Goal: Use online tool/utility: Use online tool/utility

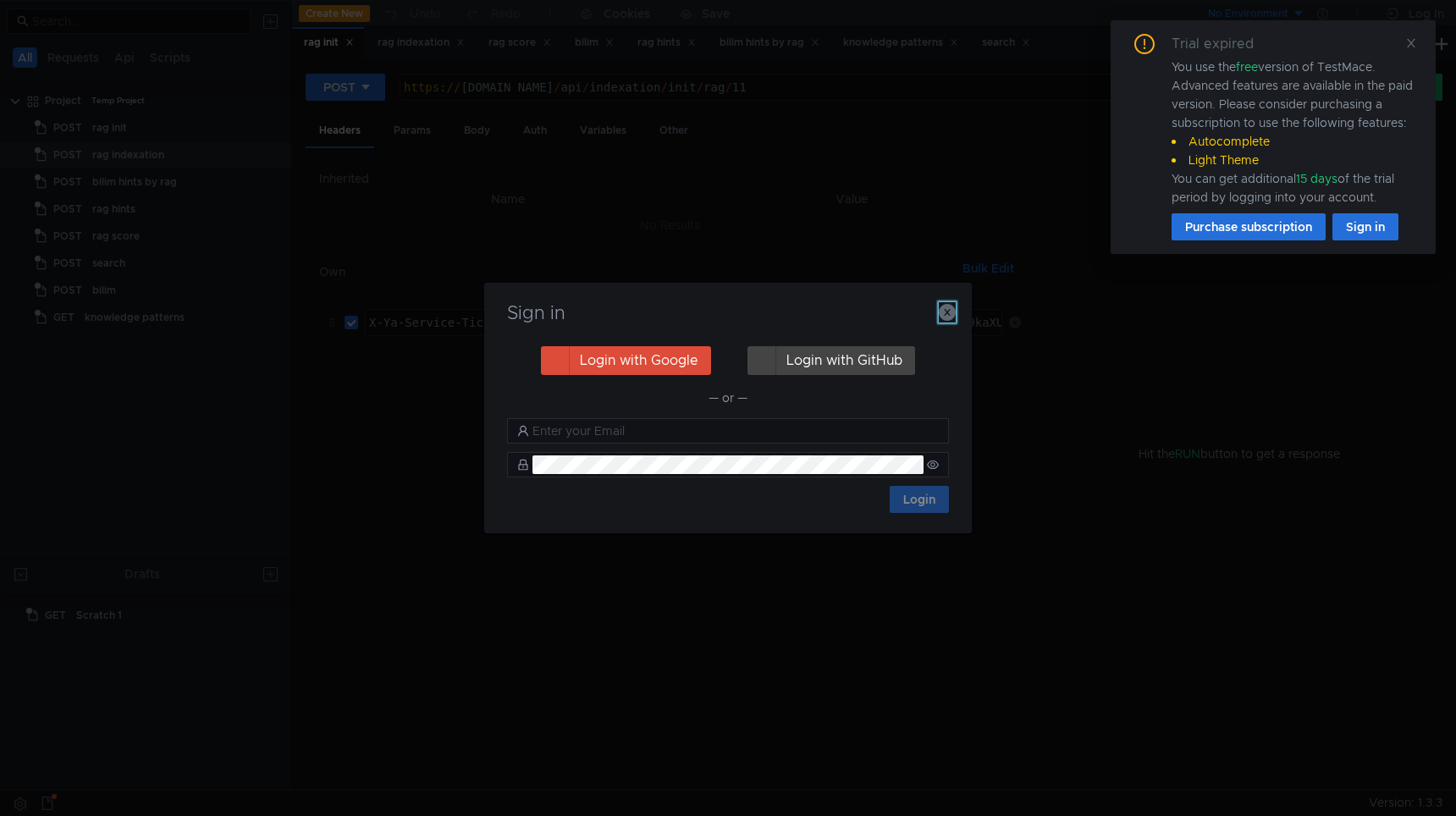
click at [949, 315] on icon "button" at bounding box center [947, 312] width 17 height 17
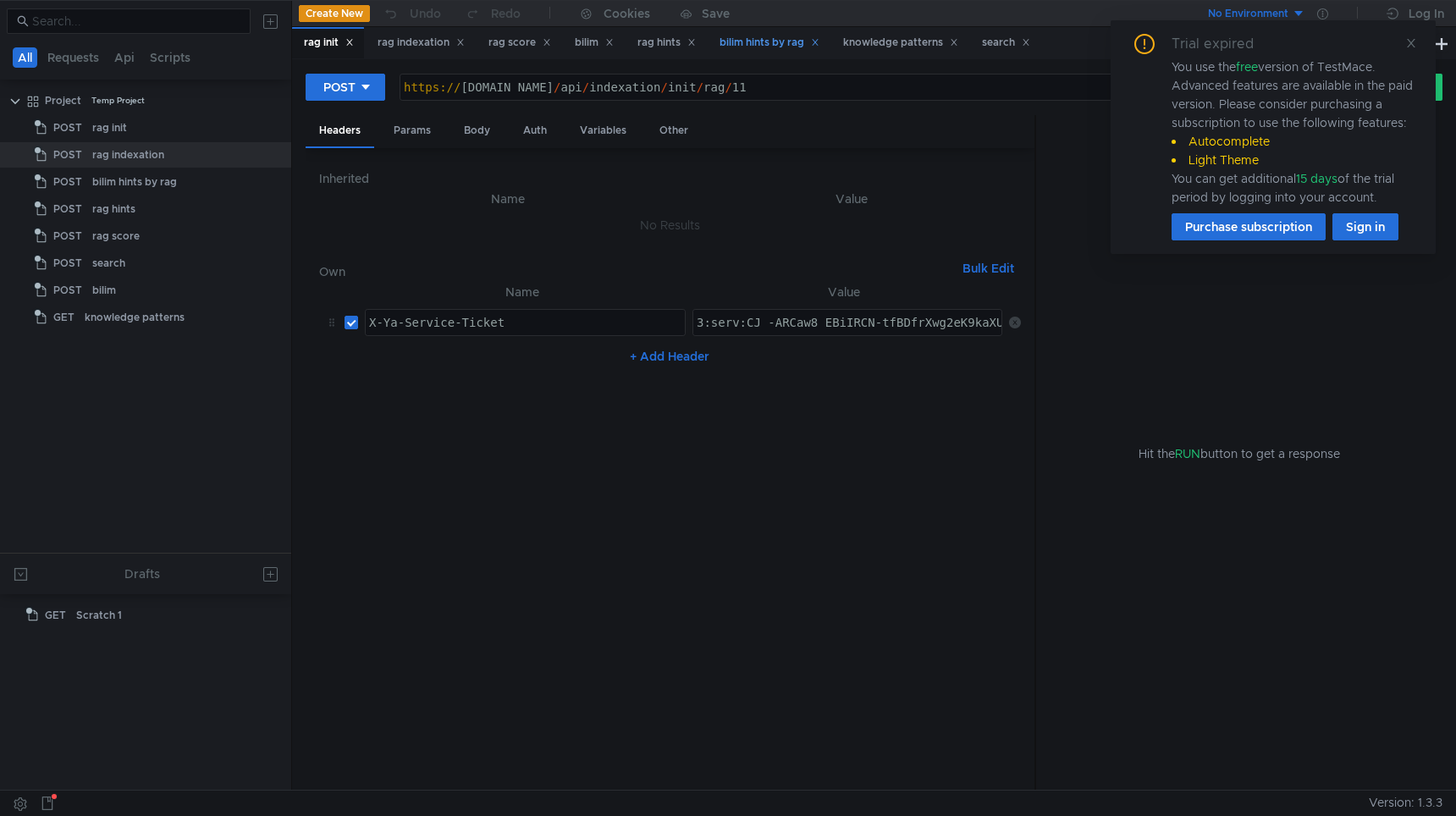
click at [765, 46] on div "bilim hints by rag" at bounding box center [769, 43] width 100 height 18
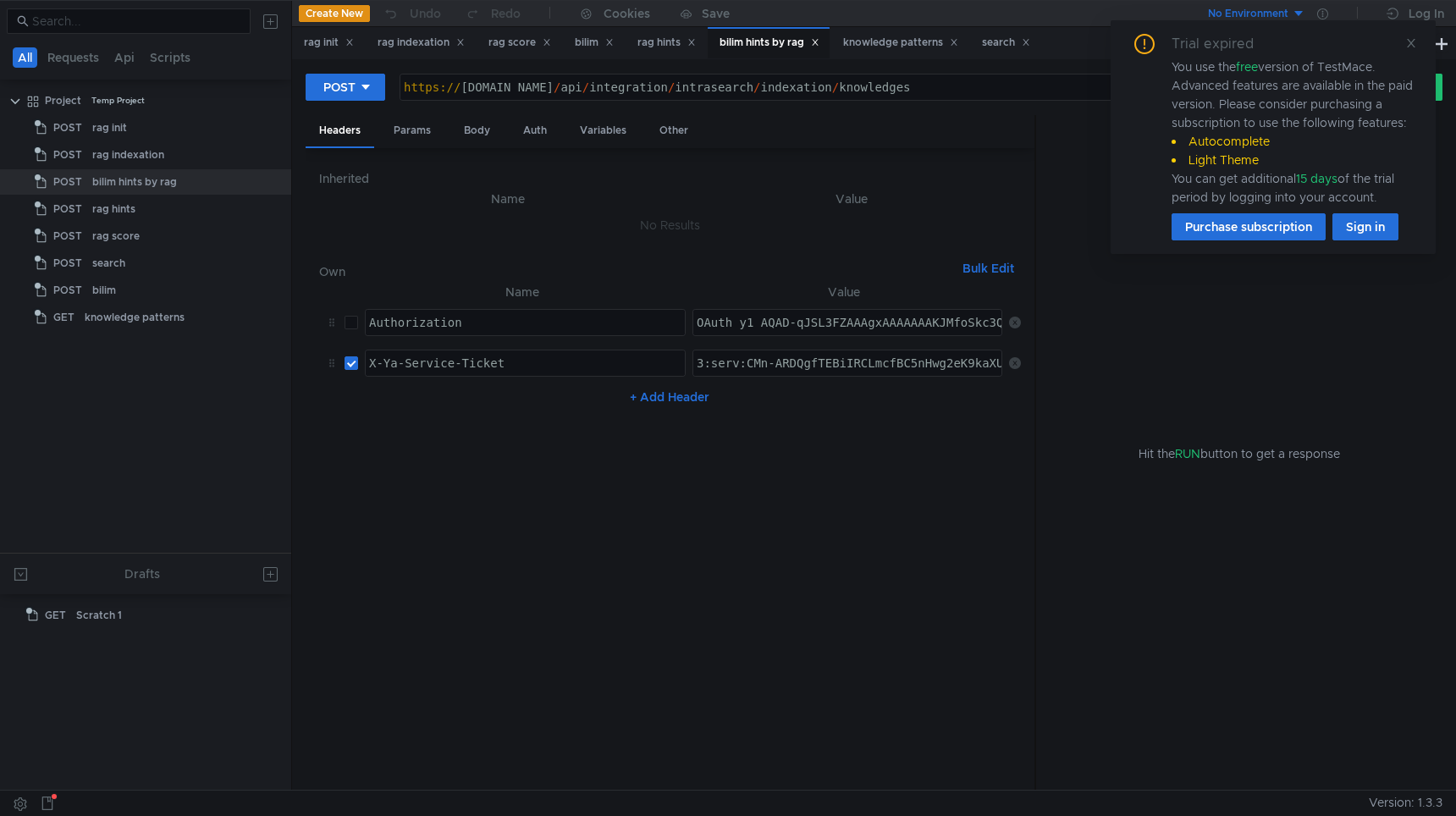
click at [1005, 85] on div "https:// test-api.bilim.yandex-team.ru / api / integration / intrasearch / inde…" at bounding box center [862, 101] width 923 height 41
paste textarea "user-permissions"
type textarea "[URL][DOMAIN_NAME]"
click at [475, 139] on div "Body" at bounding box center [477, 130] width 53 height 31
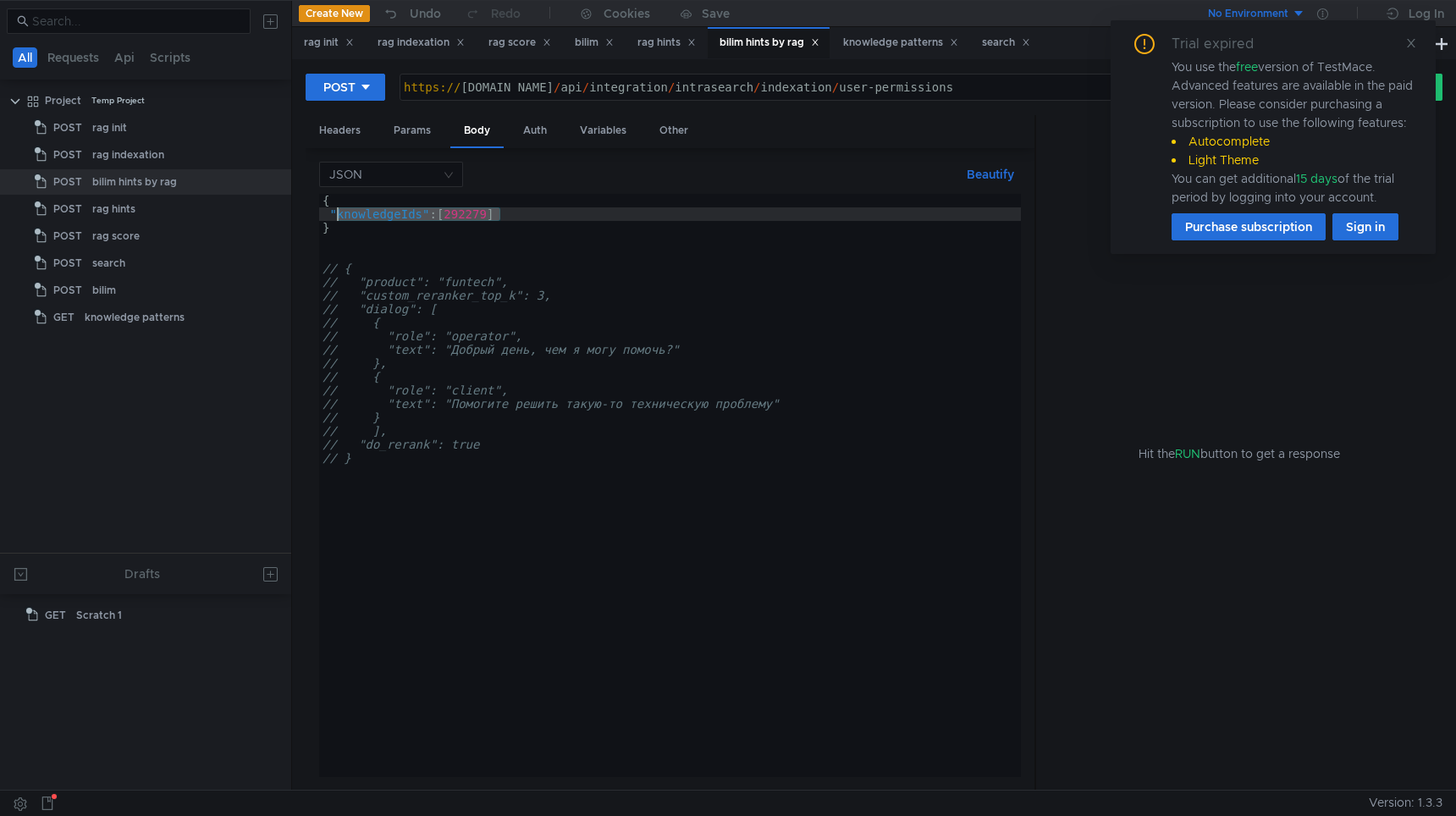
drag, startPoint x: 517, startPoint y: 215, endPoint x: 335, endPoint y: 216, distance: 182.0
click at [335, 216] on div "{ "knowledgeIds" : [ 292279 ] } // { // "product": "funtech", // "custom_rerank…" at bounding box center [670, 499] width 702 height 610
click at [414, 292] on div "{ "userLogin" : "st1580" } // { // "product": "funtech", // "custom_reranker_to…" at bounding box center [670, 499] width 702 height 610
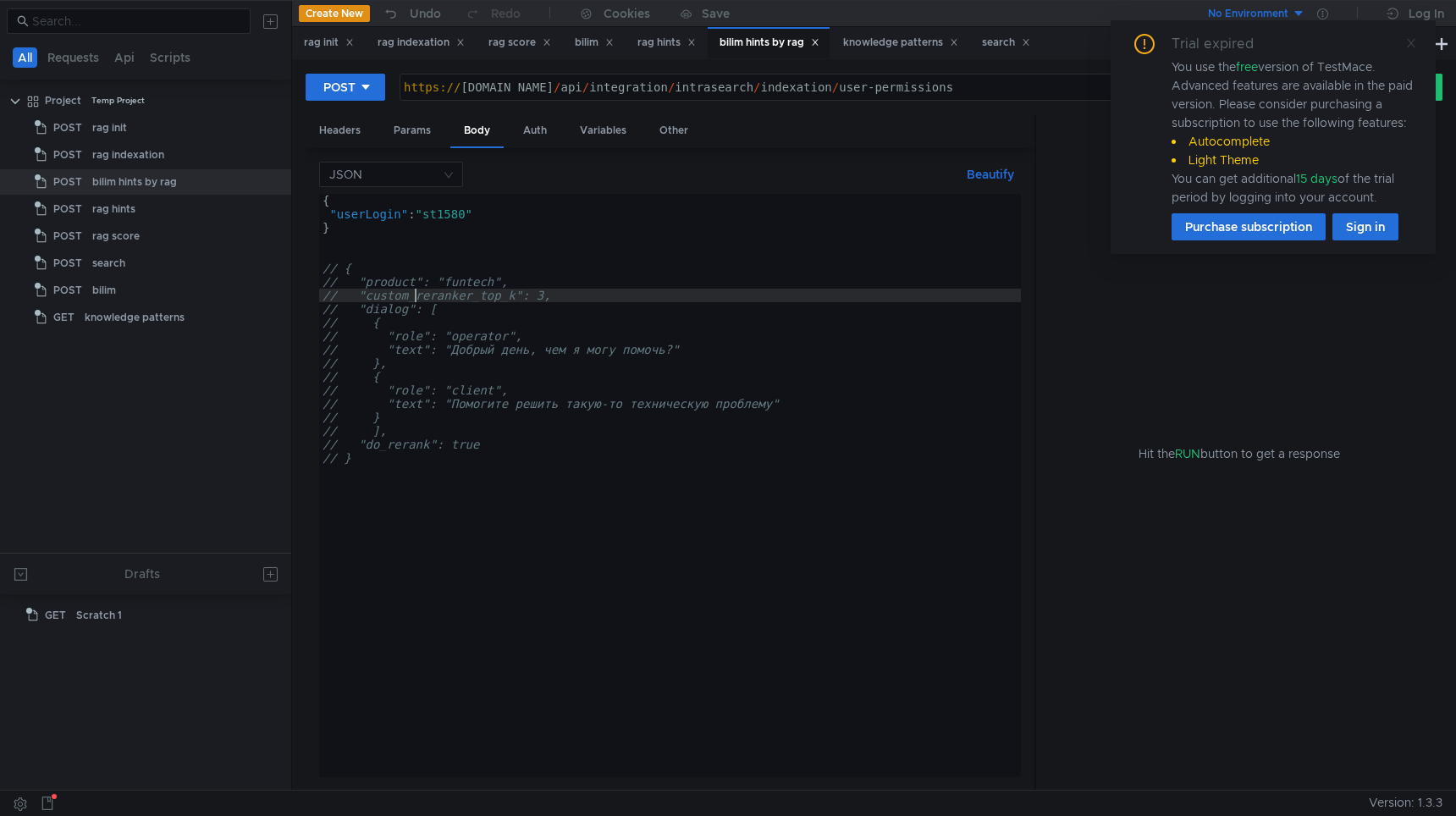
type textarea "// "custom_reranker_top_k": 3,"
click at [1405, 44] on icon at bounding box center [1411, 43] width 12 height 12
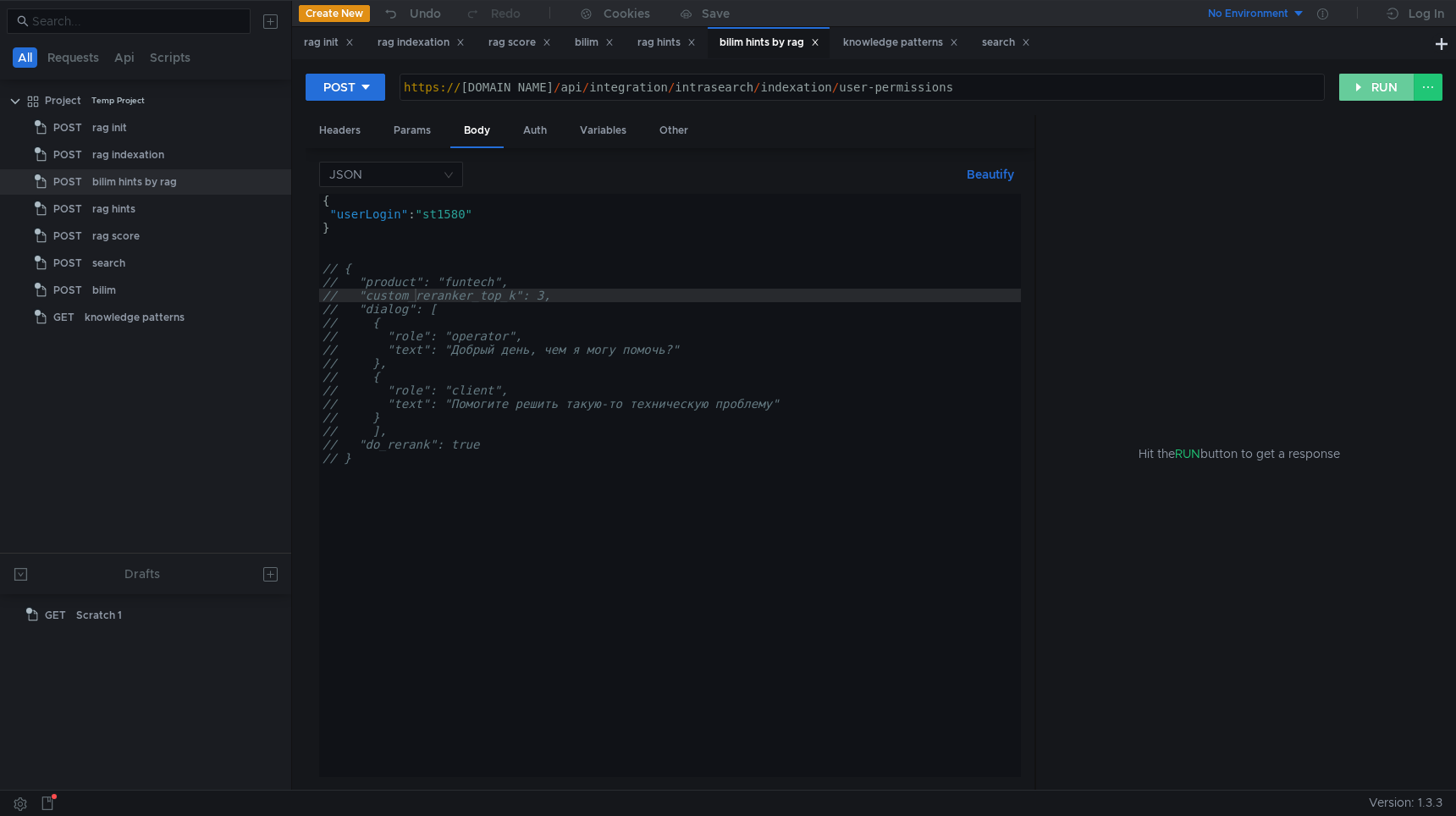
click at [1386, 94] on button "RUN" at bounding box center [1377, 87] width 76 height 27
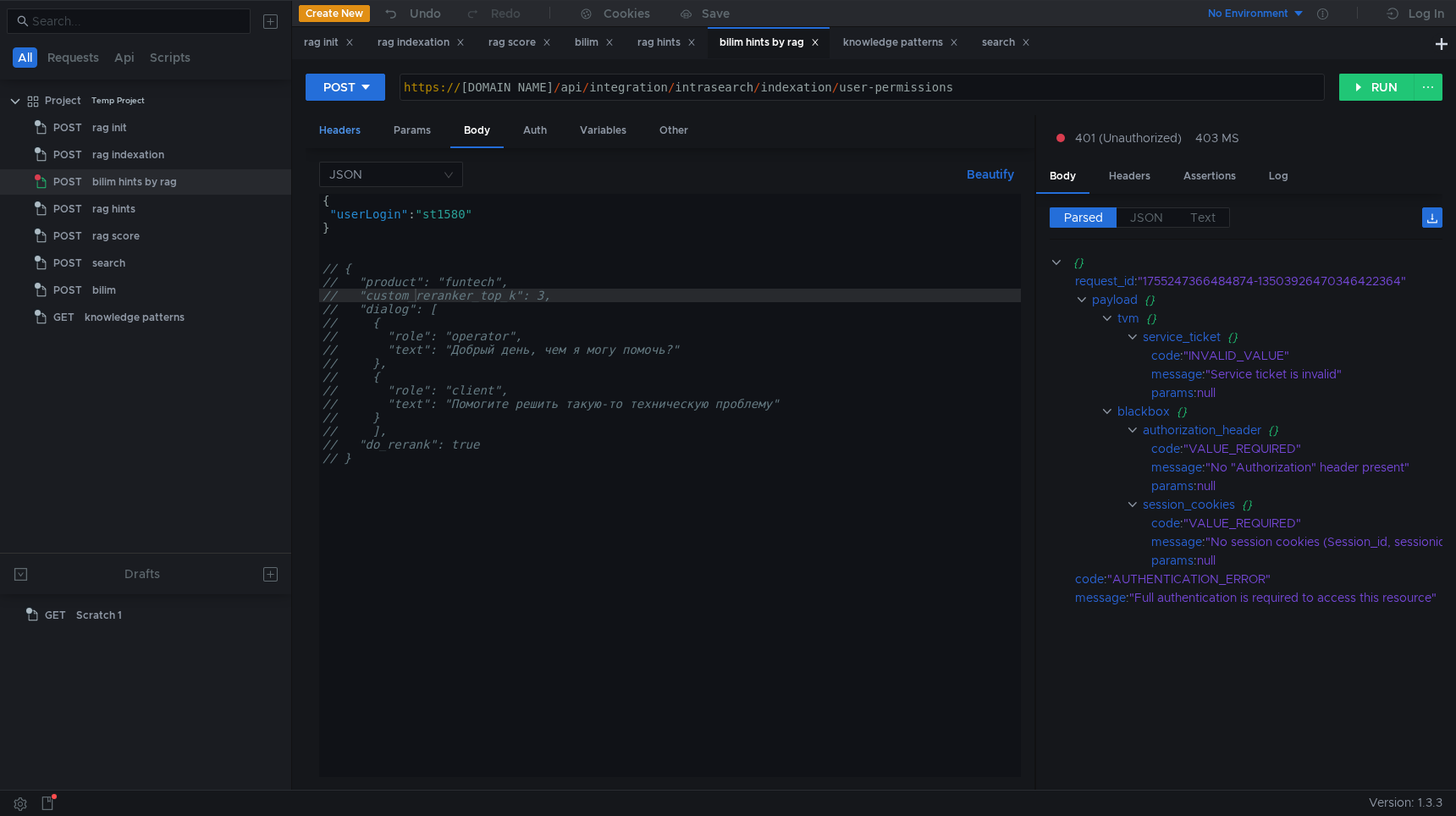
click at [348, 127] on div "Headers" at bounding box center [339, 130] width 69 height 31
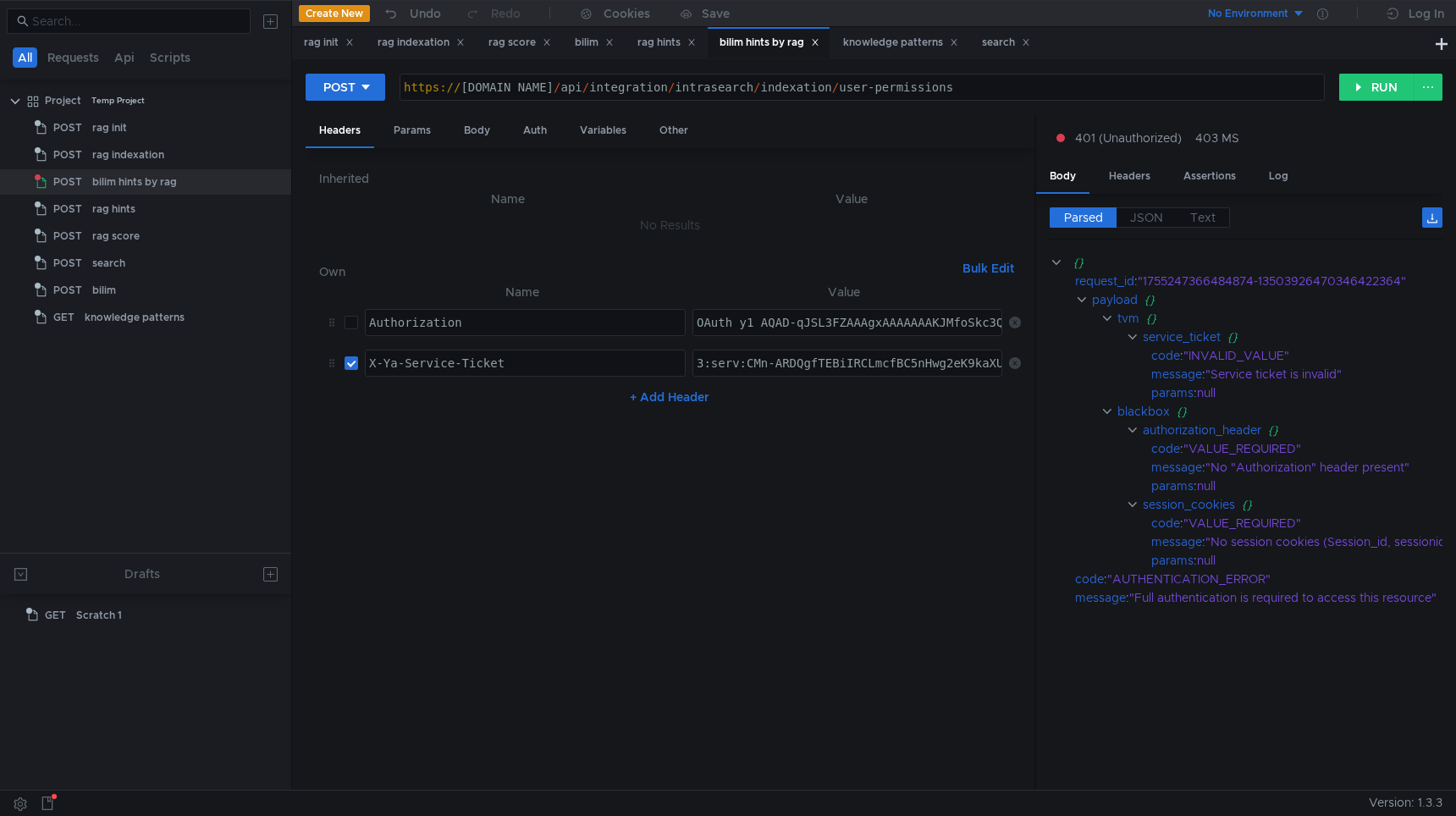
paste textarea "NX-ARDMt_7EBiIRCLmcfBC5nHwg2eK9kaXU_gE:CZN-AO-VuCwILqd4WWBoF6aPnAgb4Quyjrpvkr32…"
type textarea "3:serv:CNX-ARDMt_7EBiIRCLmcfBC5nHwg2eK9kaXU_gE:CZN-AO-VuCwILqd4WWBoF6aPnAgb4Quy…"
click at [1391, 83] on button "RUN" at bounding box center [1377, 87] width 76 height 27
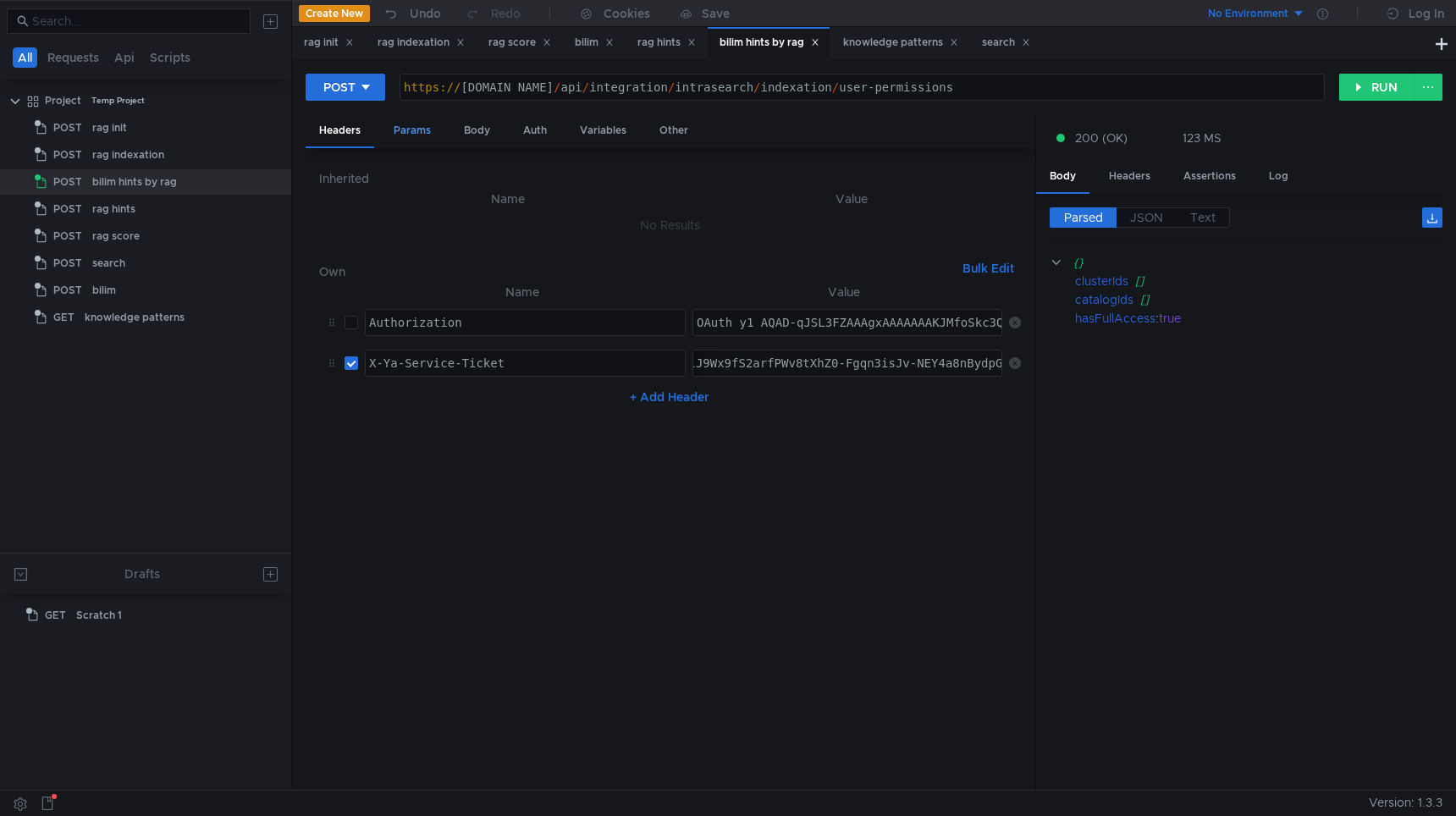
click at [407, 129] on div "Params" at bounding box center [412, 130] width 64 height 31
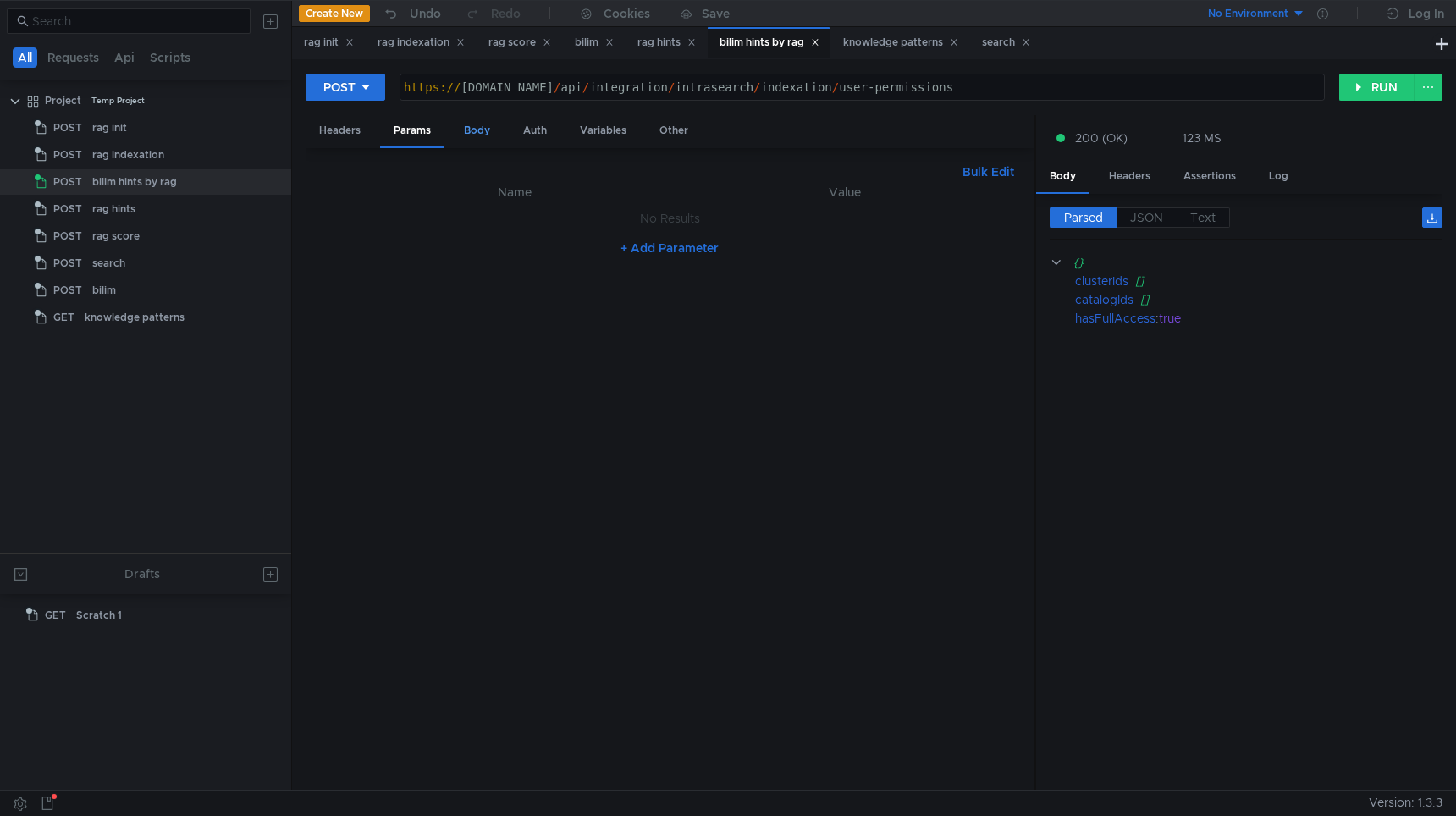
click at [475, 141] on div "Body" at bounding box center [477, 130] width 53 height 31
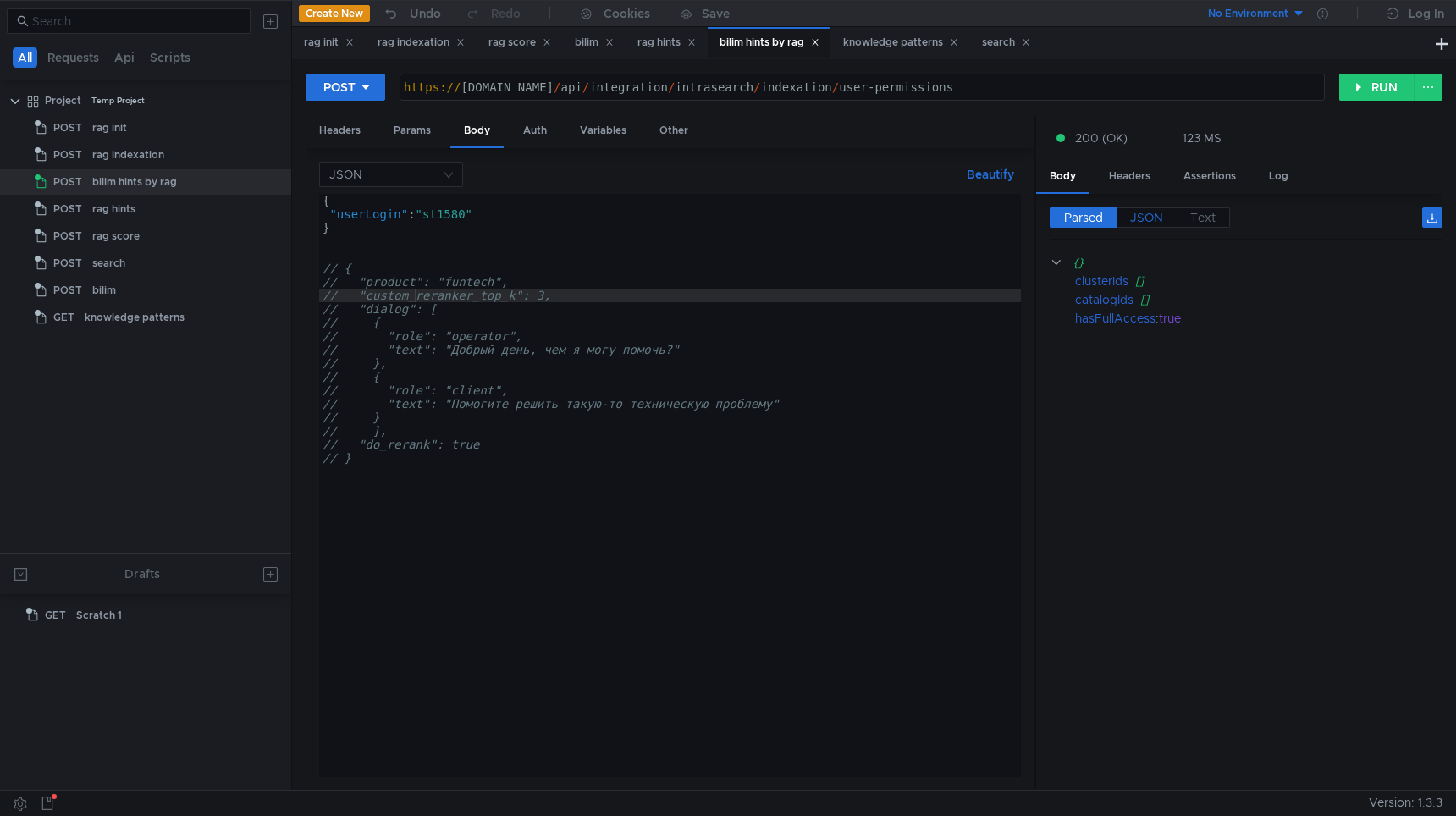
click at [1137, 226] on label "JSON" at bounding box center [1146, 217] width 60 height 20
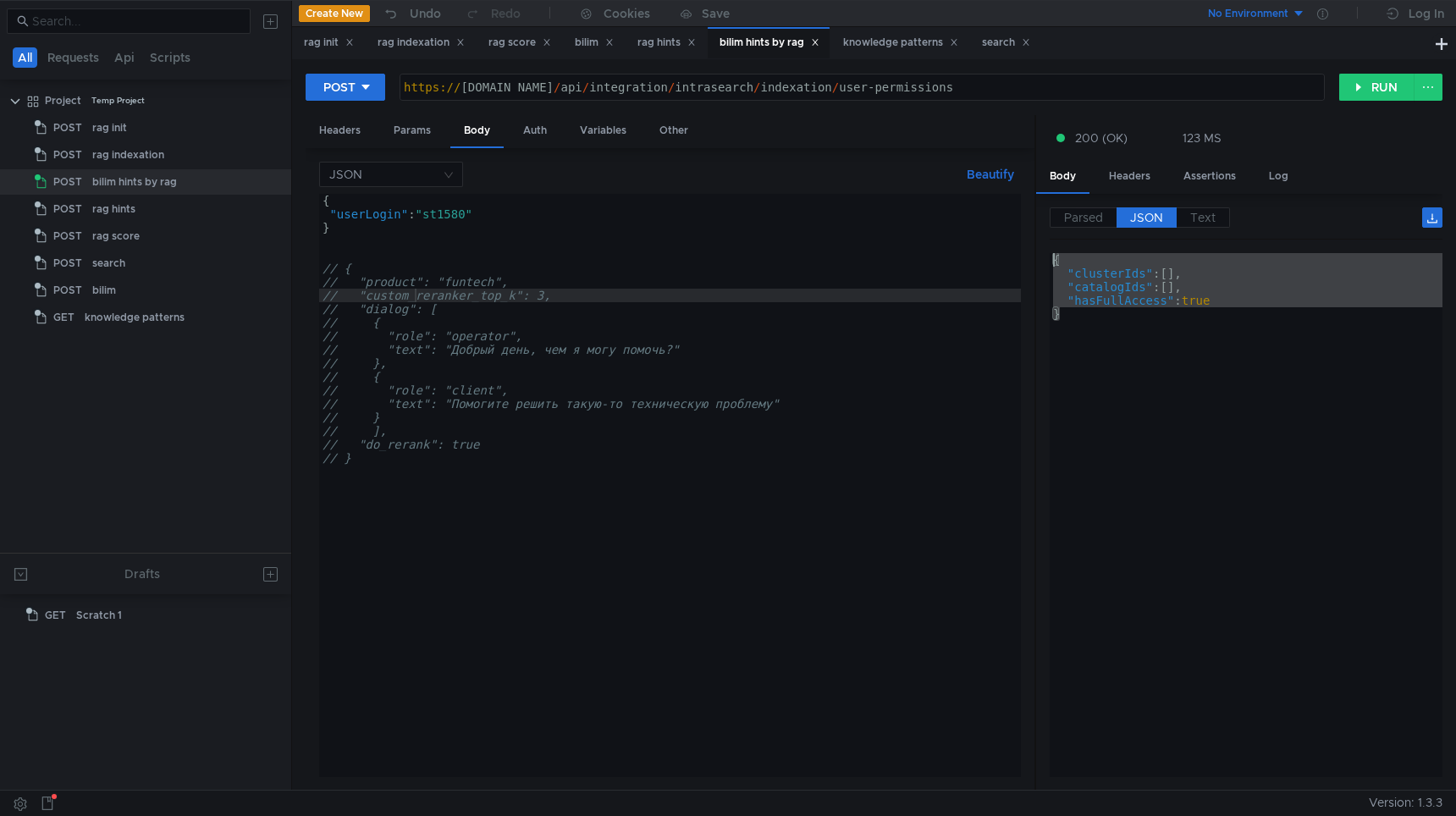
drag, startPoint x: 1082, startPoint y: 321, endPoint x: 972, endPoint y: 249, distance: 131.5
click at [972, 248] on as-split "Headers Params Body Auth Variables Other JSON Beautify // "custom_reranker_top_…" at bounding box center [874, 453] width 1136 height 676
type textarea "{ "clusterIds": [],"
click at [442, 210] on div "{ "userLogin" : "st1580" } // { // "product": "funtech", // "custom_reranker_to…" at bounding box center [670, 499] width 702 height 610
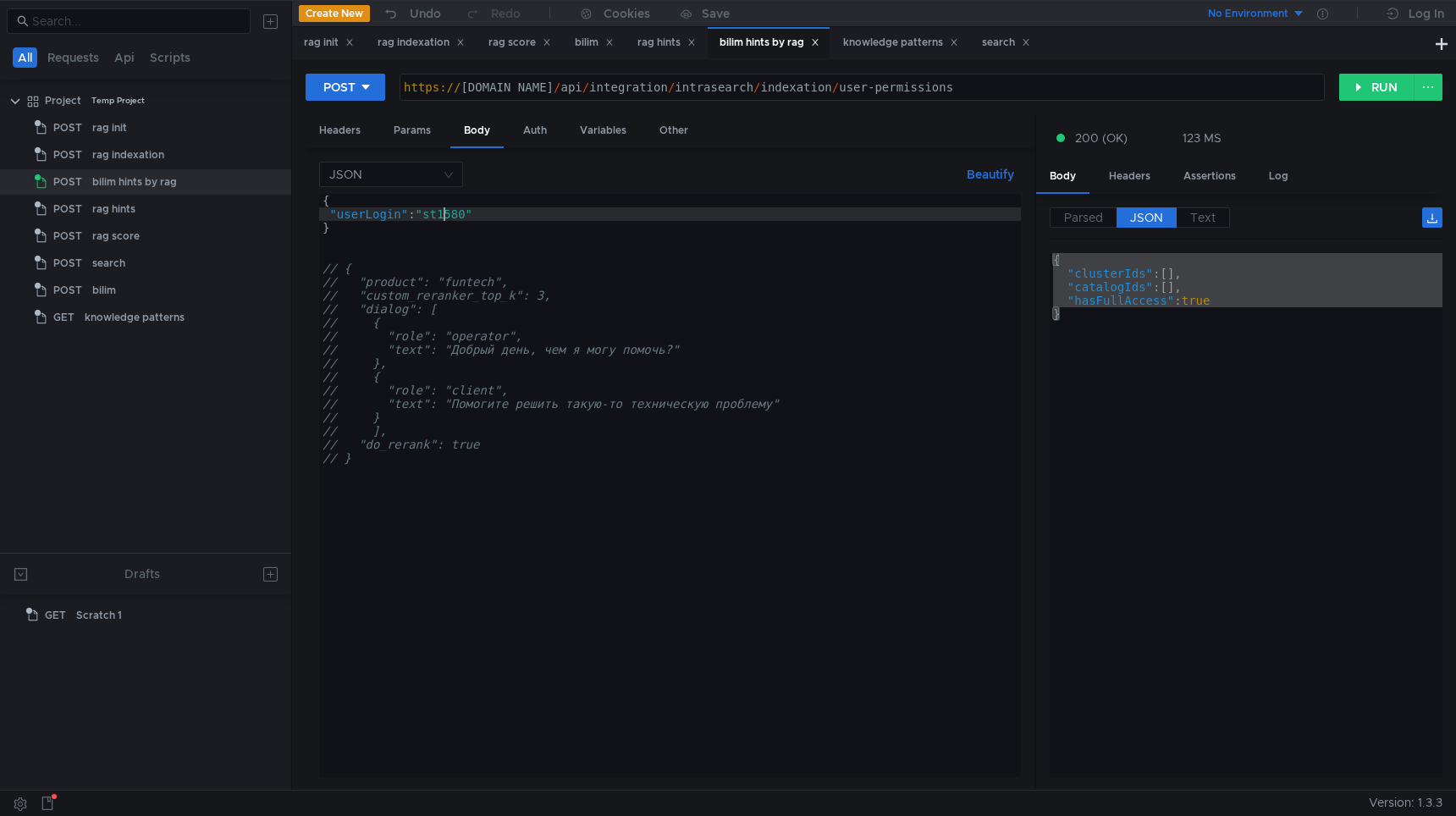
click at [442, 210] on div "{ "userLogin" : "st1580" } // { // "product": "funtech", // "custom_reranker_to…" at bounding box center [670, 499] width 702 height 610
paste textarea "geekan"
type textarea ""userLogin": "geekan""
click at [1364, 66] on div "POST https://test-api.bilim.yandex-team.ru/api/integration/intrasearch/indexati…" at bounding box center [874, 425] width 1164 height 730
click at [1363, 86] on button "RUN" at bounding box center [1377, 87] width 76 height 27
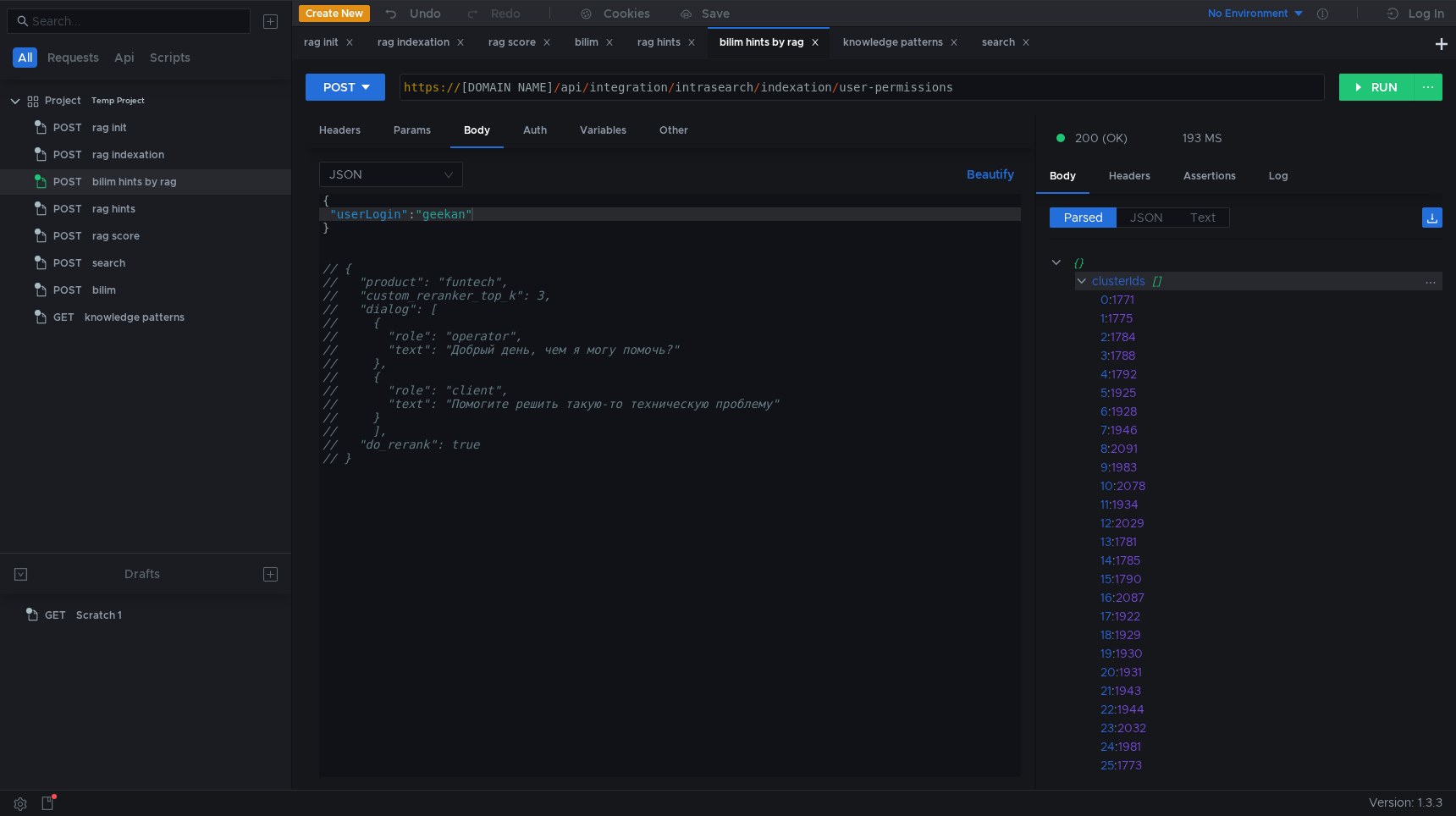
click at [1083, 282] on clr-icon at bounding box center [1081, 281] width 12 height 13
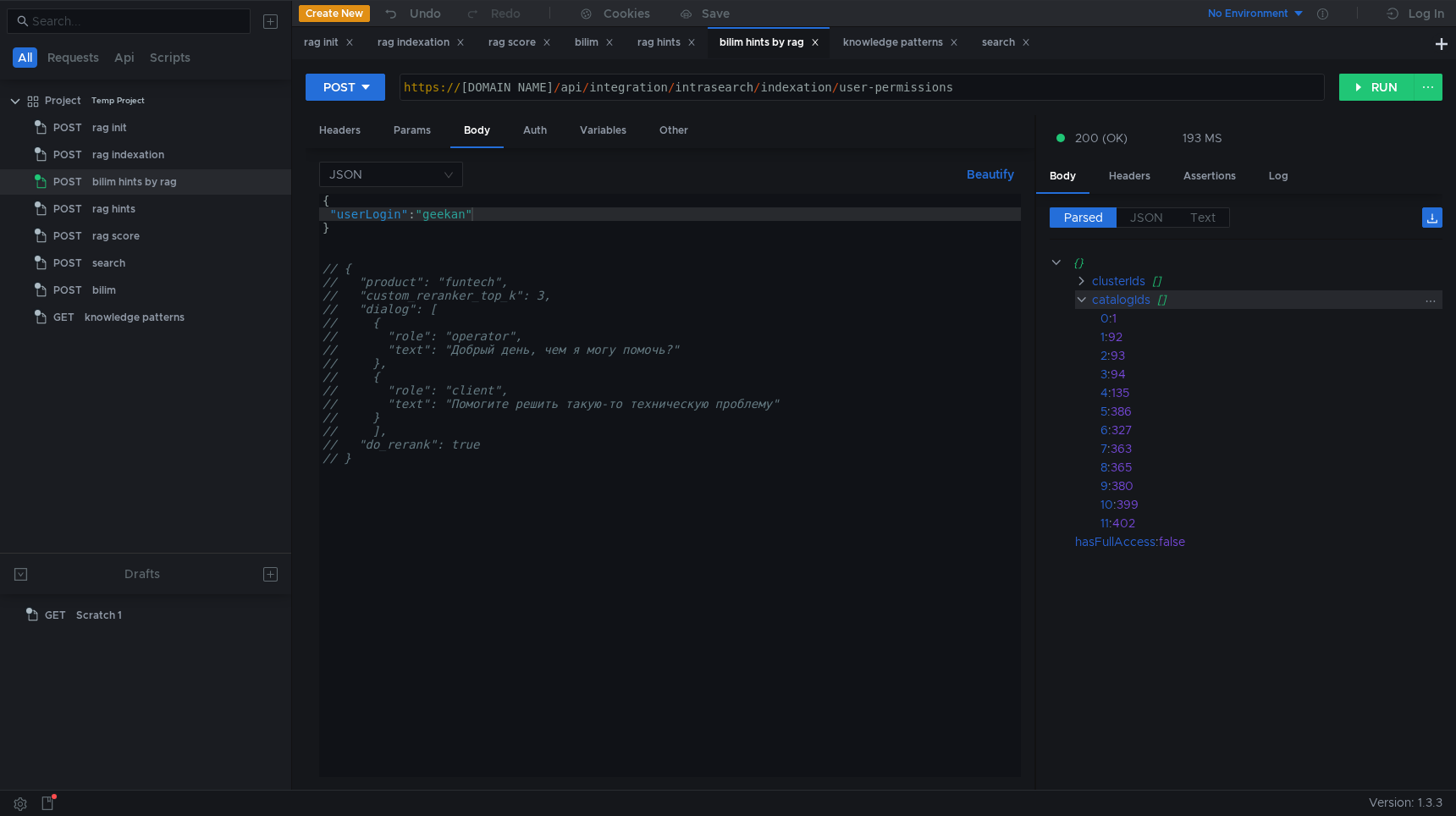
click at [1083, 298] on clr-icon at bounding box center [1081, 299] width 12 height 13
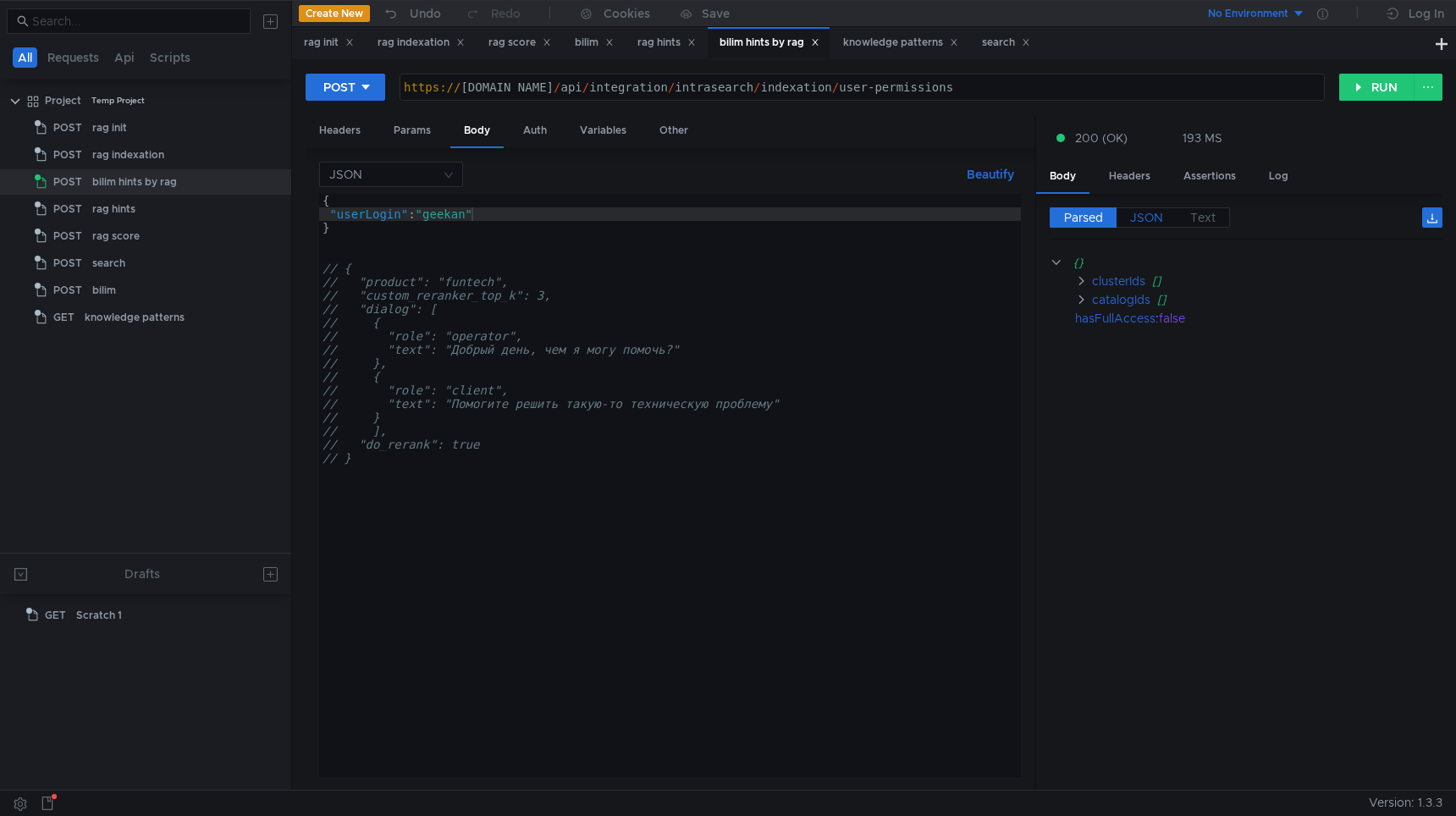
click at [1151, 217] on span "JSON" at bounding box center [1146, 217] width 33 height 15
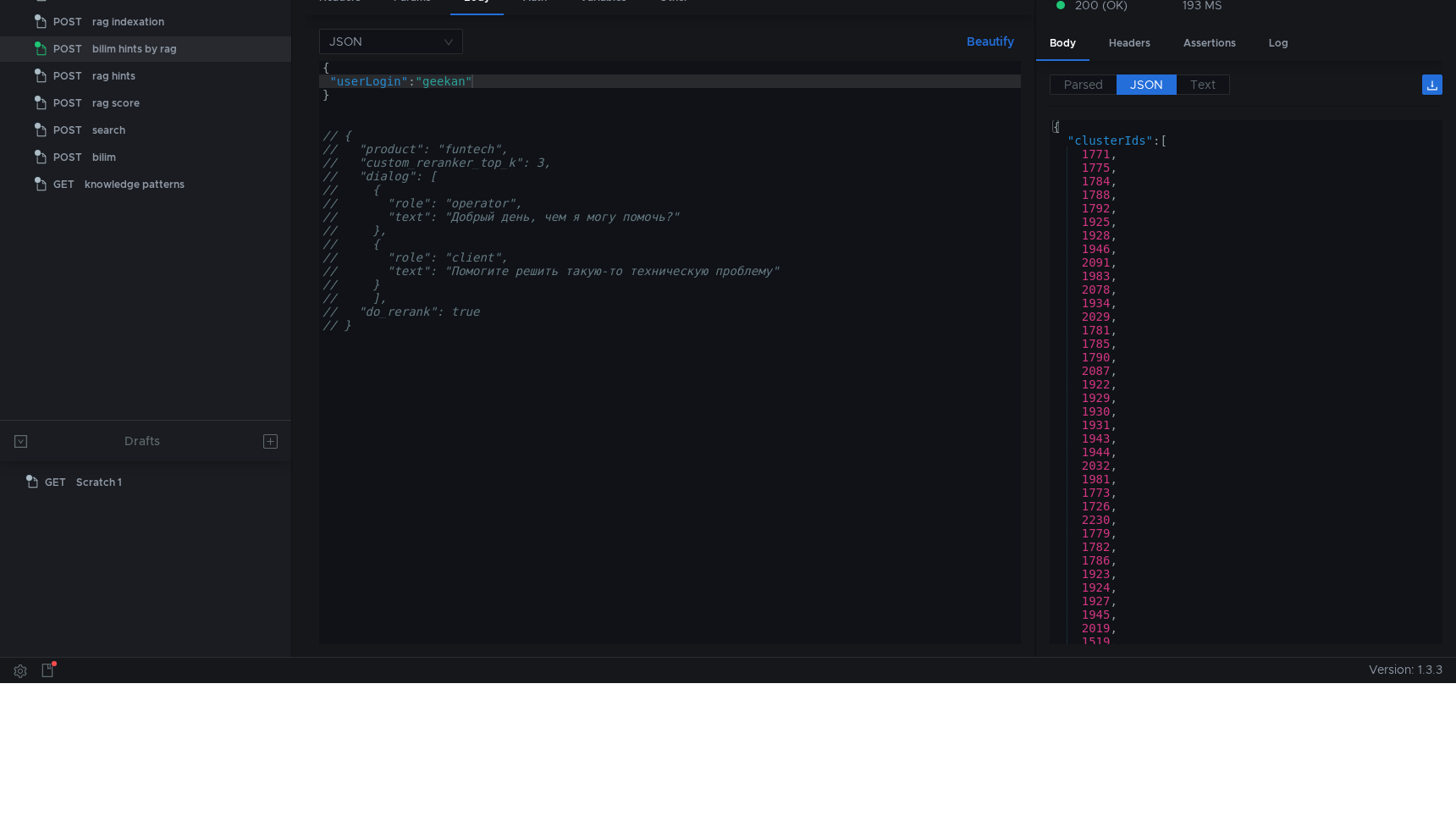
scroll to position [0, 0]
click at [1172, 297] on div "{ "clusterIds" : [ 1771 , 1775 , 1784 , 1788 , 1792 , 1925 , 1928 , 1946 , 2091…" at bounding box center [1241, 396] width 386 height 551
type textarea ""hasFullAccess": false }"
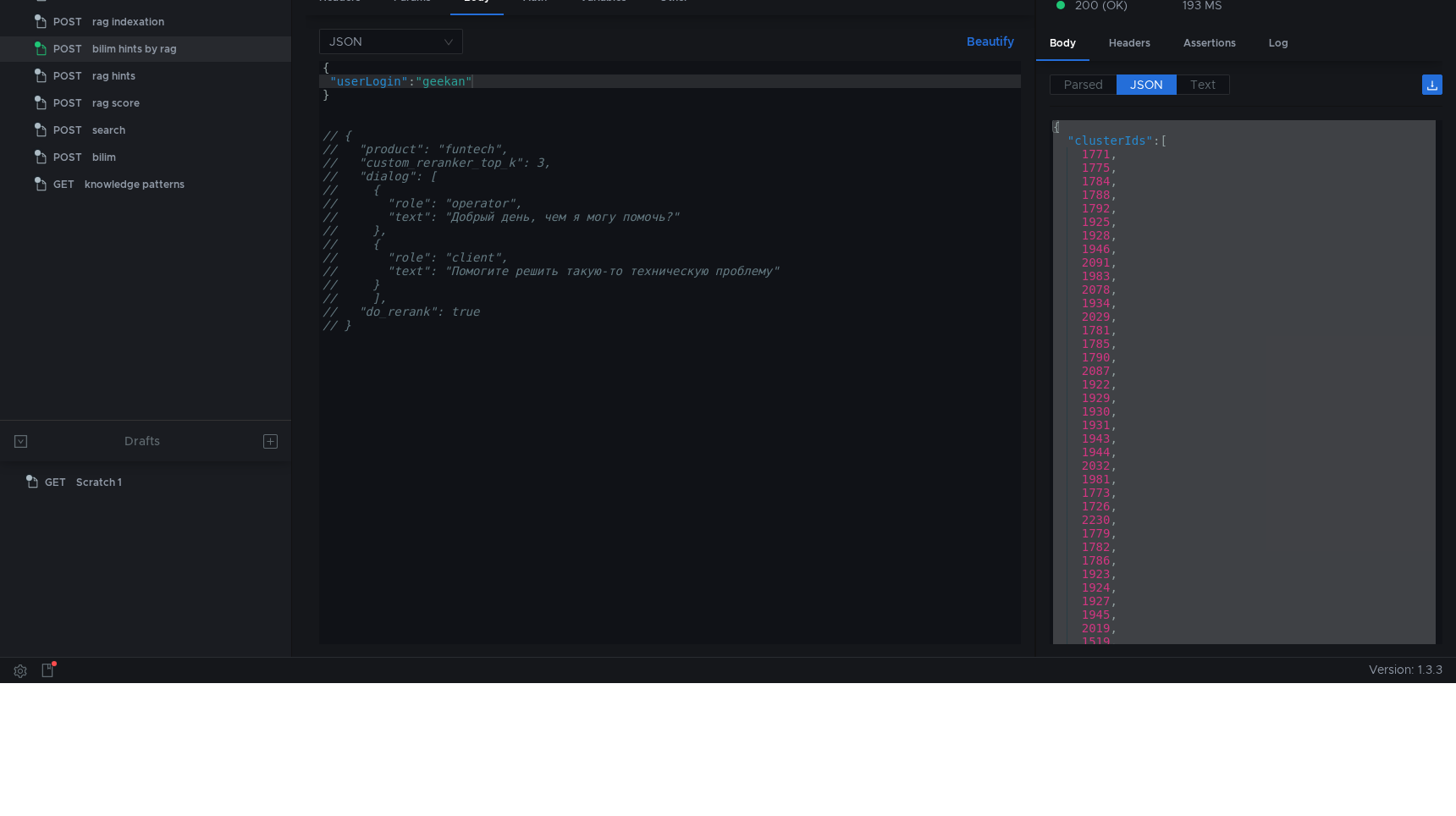
click at [455, 83] on div "{ "userLogin" : "geekan" } // { // "product": "funtech", // "custom_reranker_to…" at bounding box center [670, 365] width 702 height 610
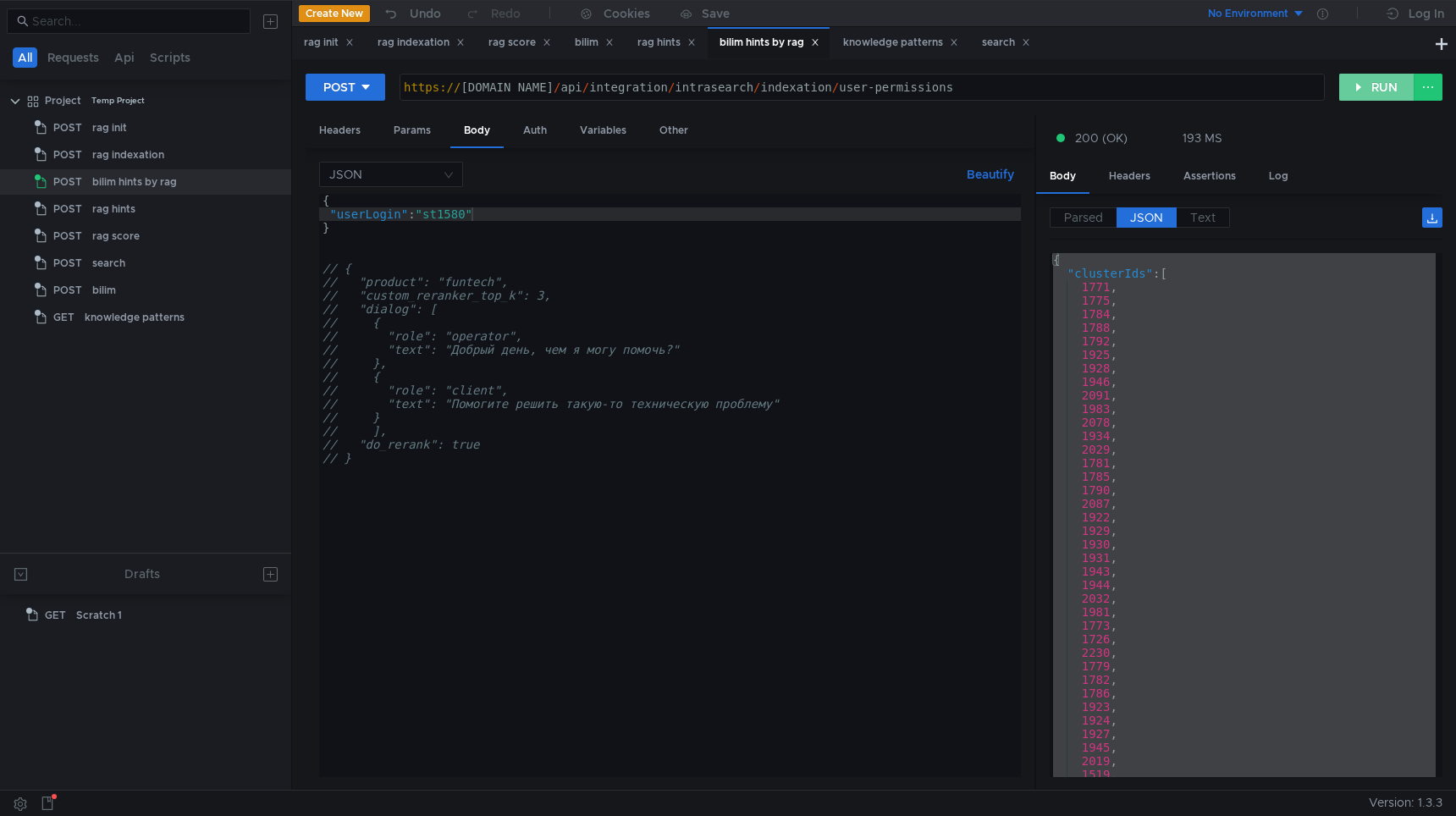
click at [1363, 74] on button "RUN" at bounding box center [1377, 87] width 76 height 27
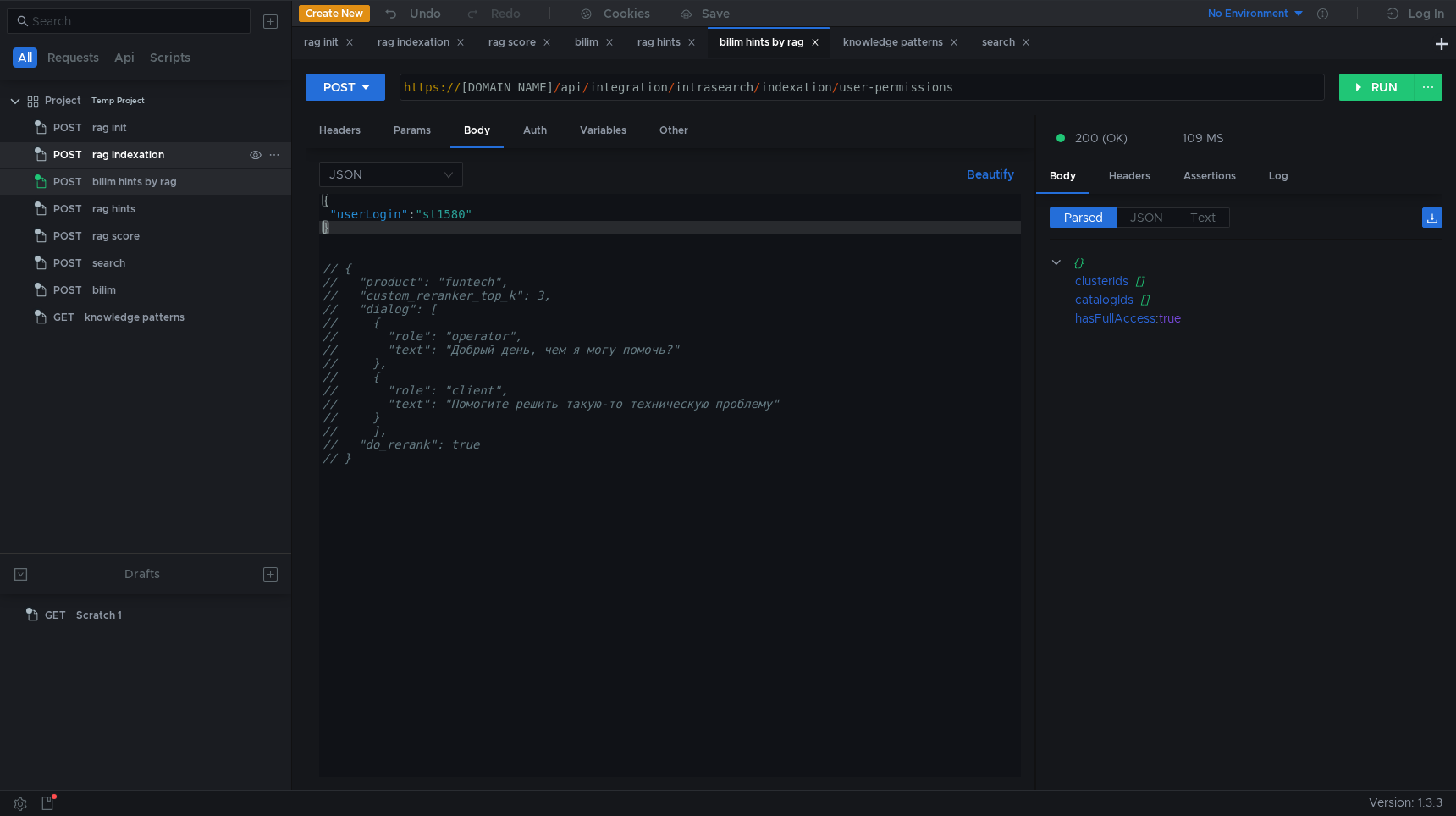
drag, startPoint x: 362, startPoint y: 231, endPoint x: 261, endPoint y: 156, distance: 125.8
click at [261, 156] on as-split "All Requests Api Scripts Project Temp Project POST rag init POST rag indexation…" at bounding box center [728, 395] width 1456 height 790
type textarea "{ "userLogin": "st1580""
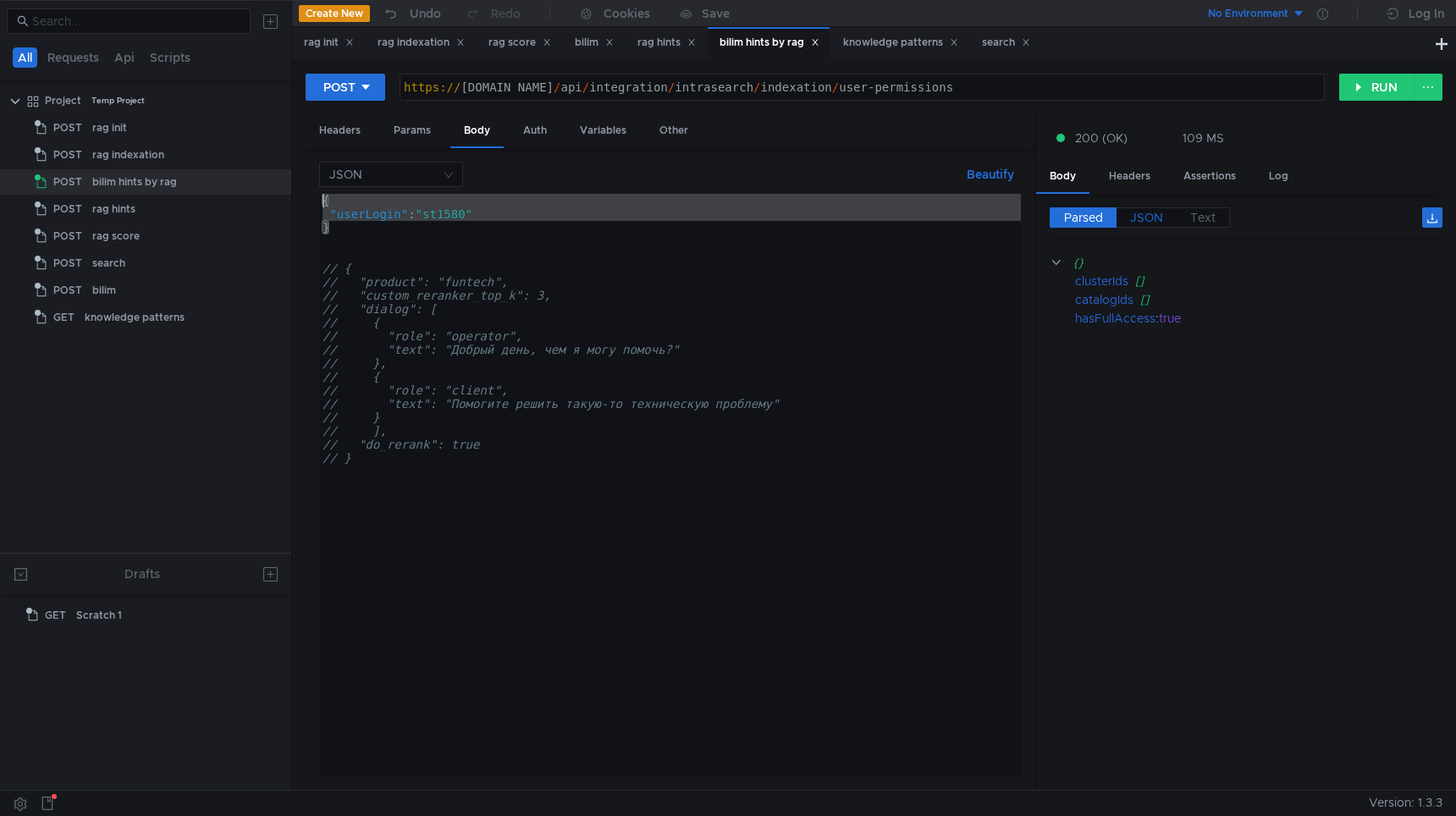
click at [1144, 218] on span "JSON" at bounding box center [1146, 217] width 33 height 15
click at [451, 218] on div "{ "userLogin" : "st1580" } // { // "product": "funtech", // "custom_reranker_to…" at bounding box center [670, 499] width 702 height 610
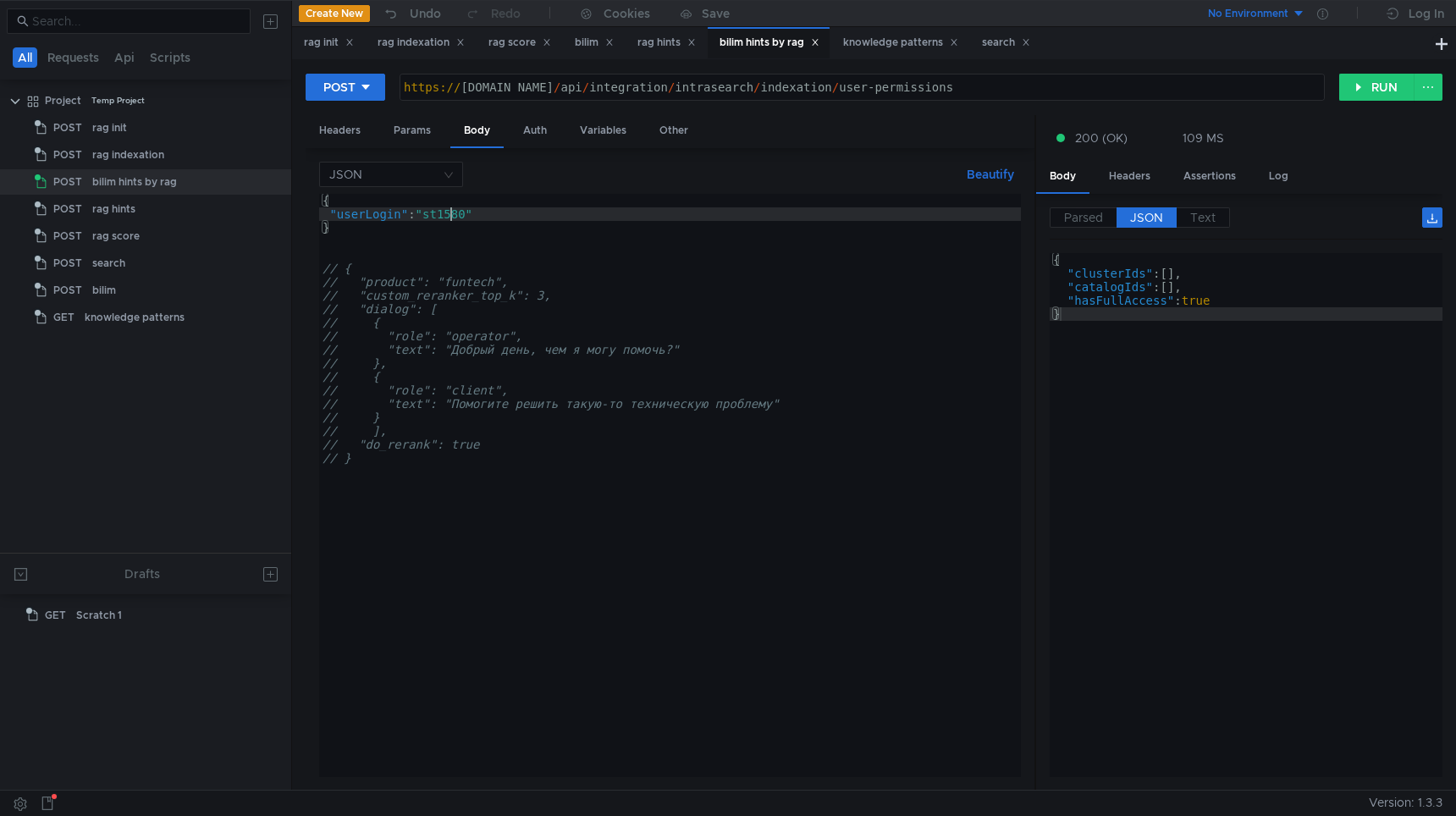
click at [451, 218] on div "{ "userLogin" : "st1580" } // { // "product": "funtech", // "custom_reranker_to…" at bounding box center [670, 499] width 702 height 610
type textarea ""userLogin": "geekan""
click at [1356, 91] on button "RUN" at bounding box center [1377, 87] width 76 height 27
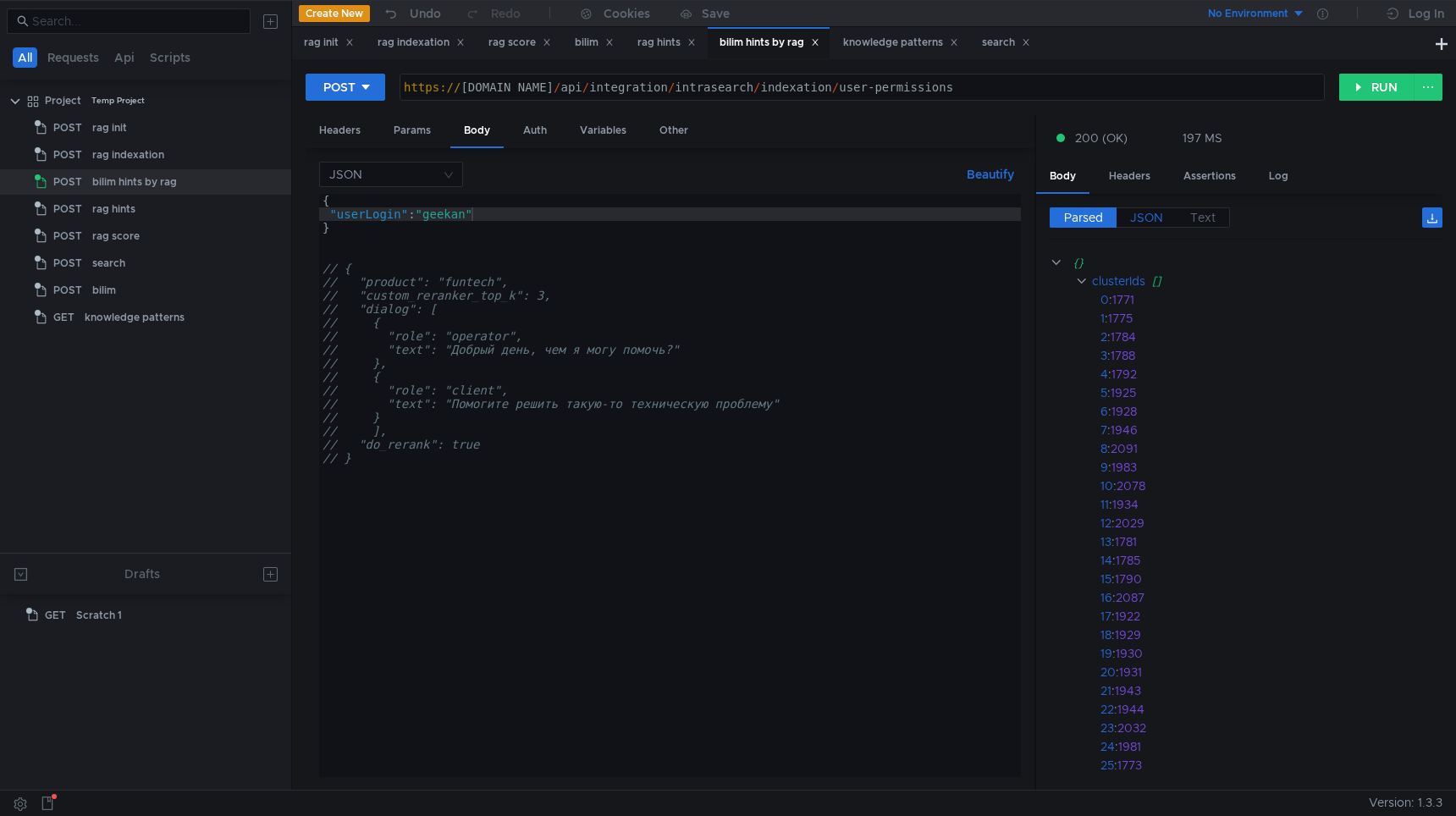
click at [1145, 217] on span "JSON" at bounding box center [1146, 217] width 33 height 15
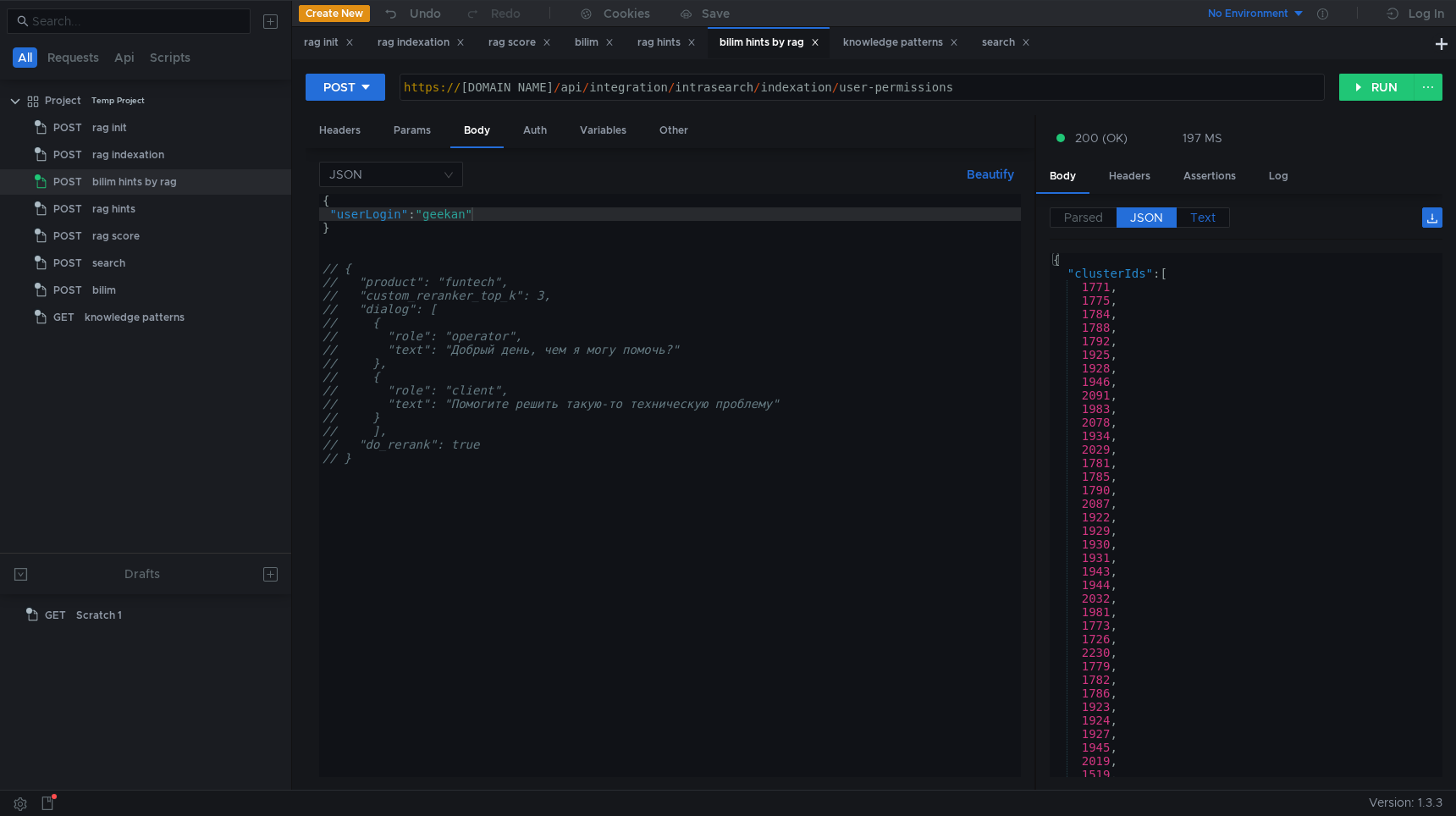
click at [1210, 214] on span "Text" at bounding box center [1202, 217] width 26 height 15
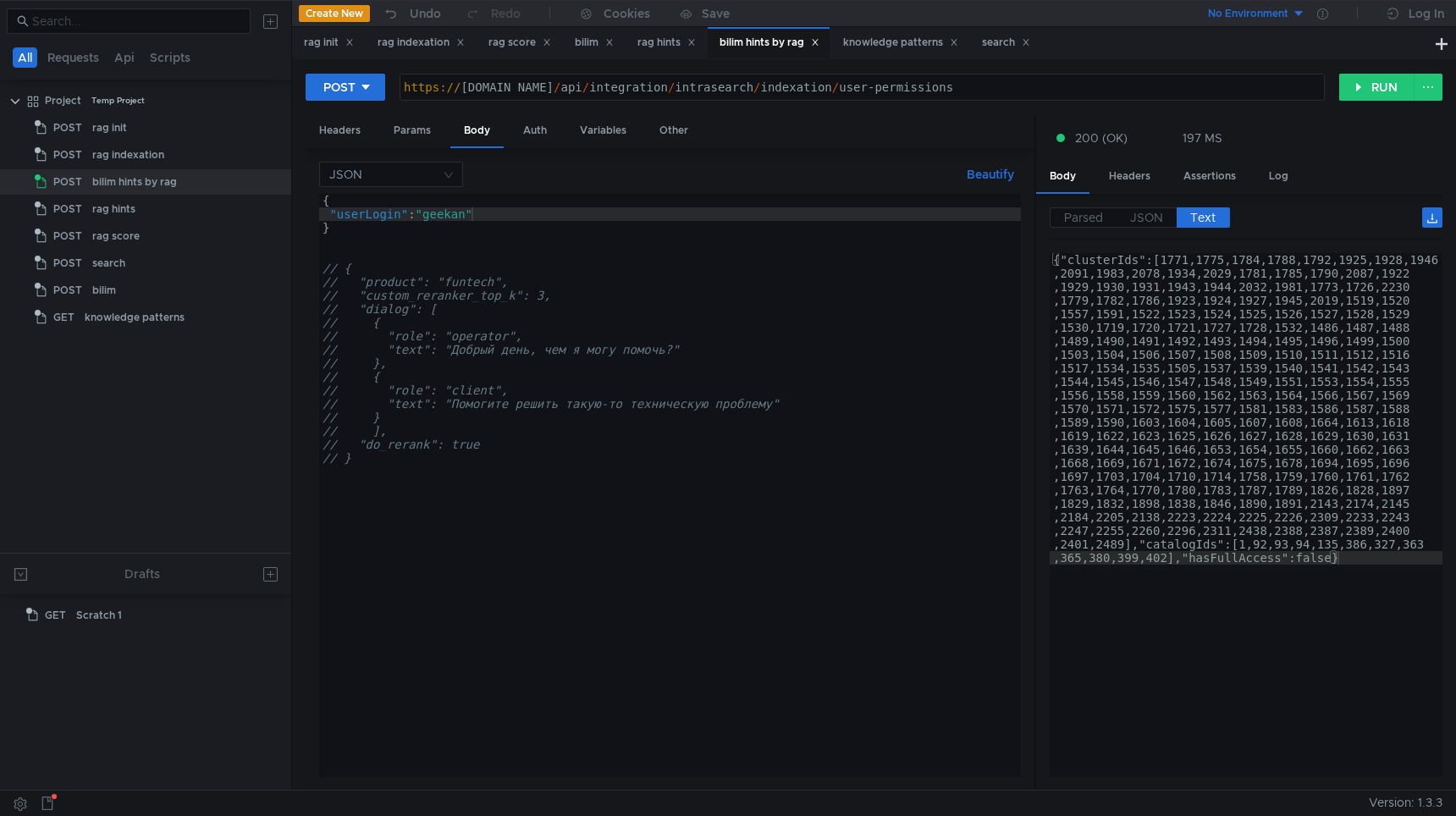
click at [1354, 377] on div "{"clusterIds":[1771,1775,1784,1788,1792,1925,1928,1946 ,2091,1983,2078,1934,202…" at bounding box center [1245, 827] width 393 height 1147
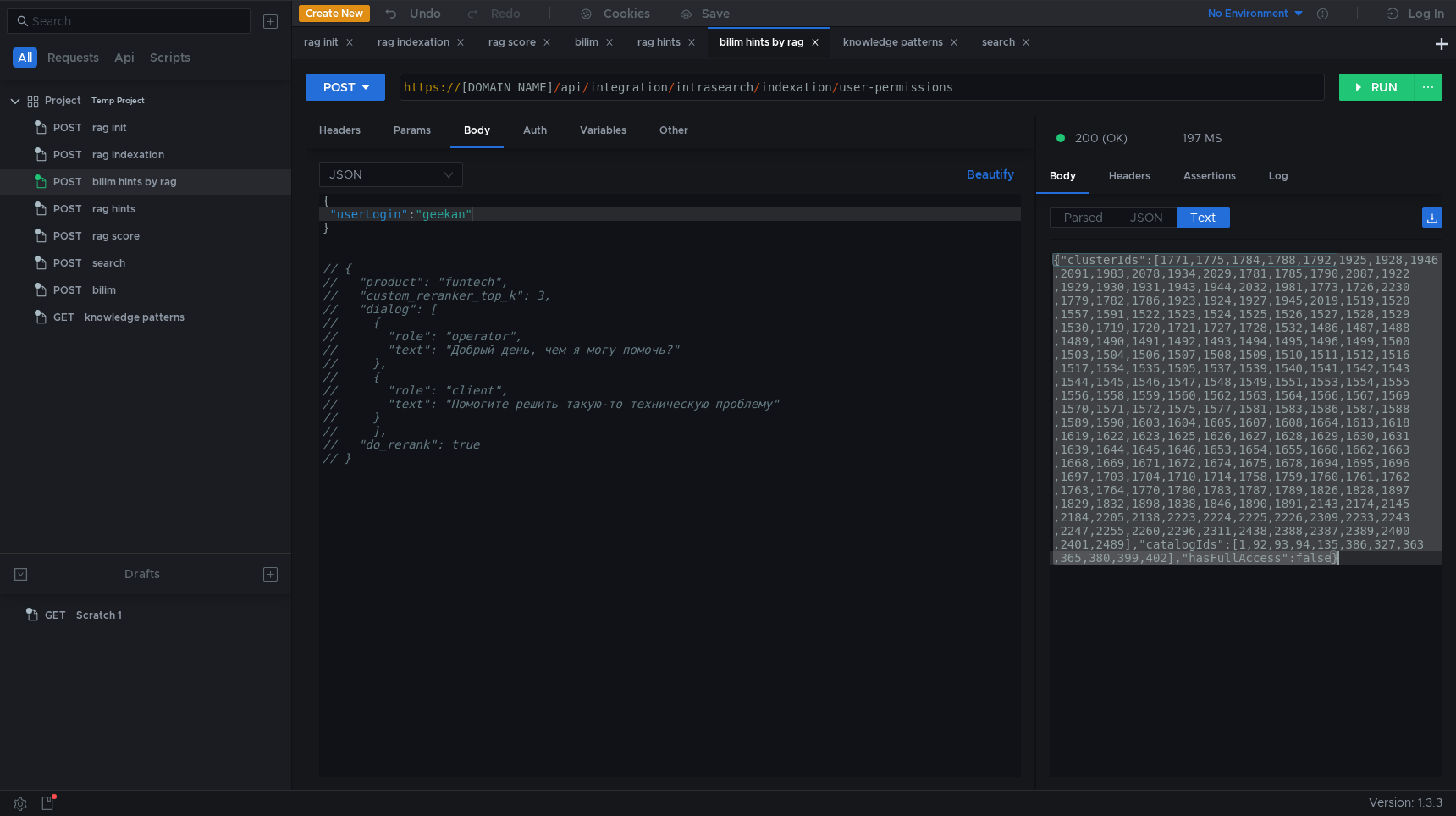
scroll to position [0, 10]
click at [1363, 86] on button "RUN" at bounding box center [1377, 87] width 76 height 27
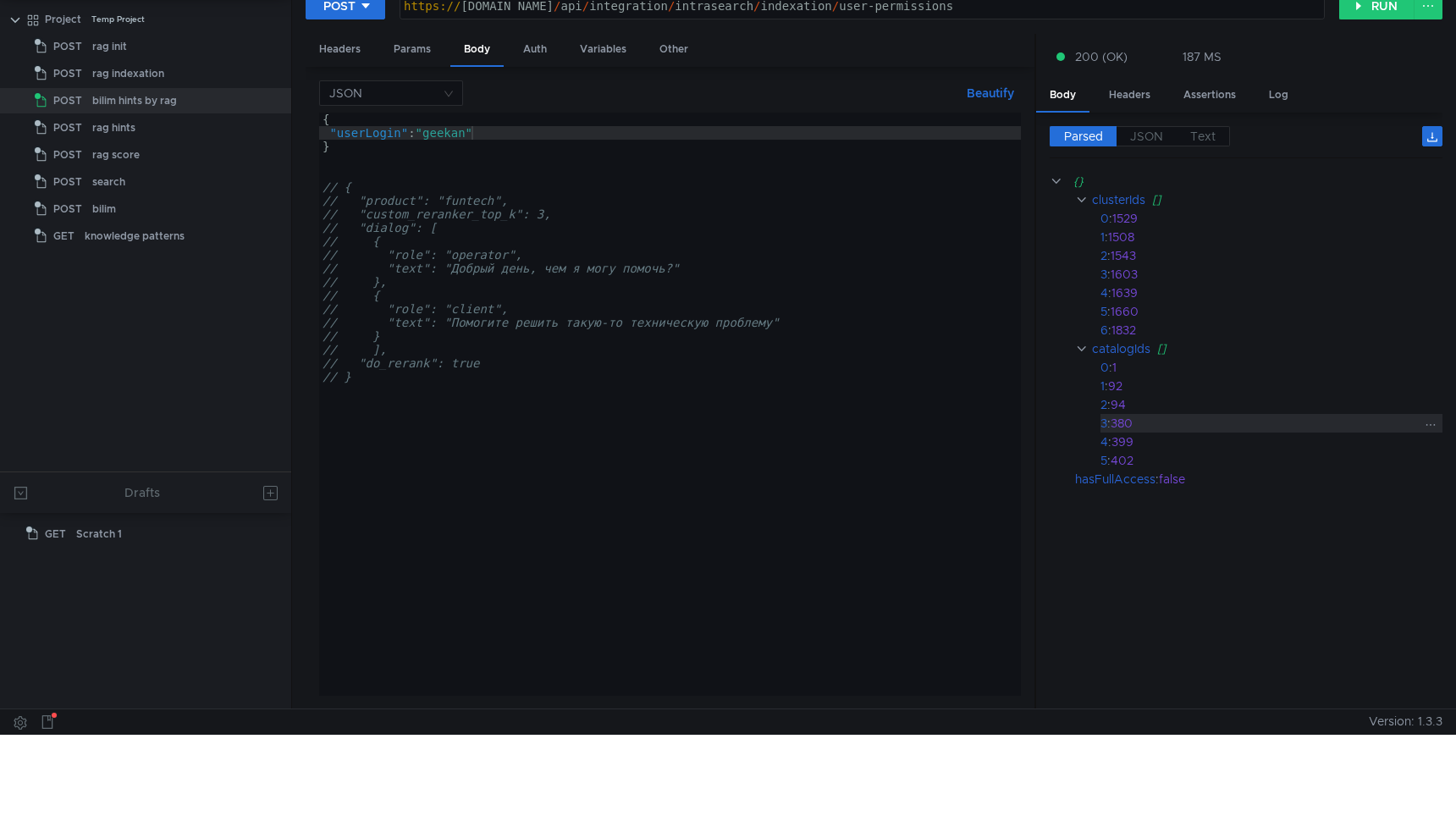
scroll to position [0, 0]
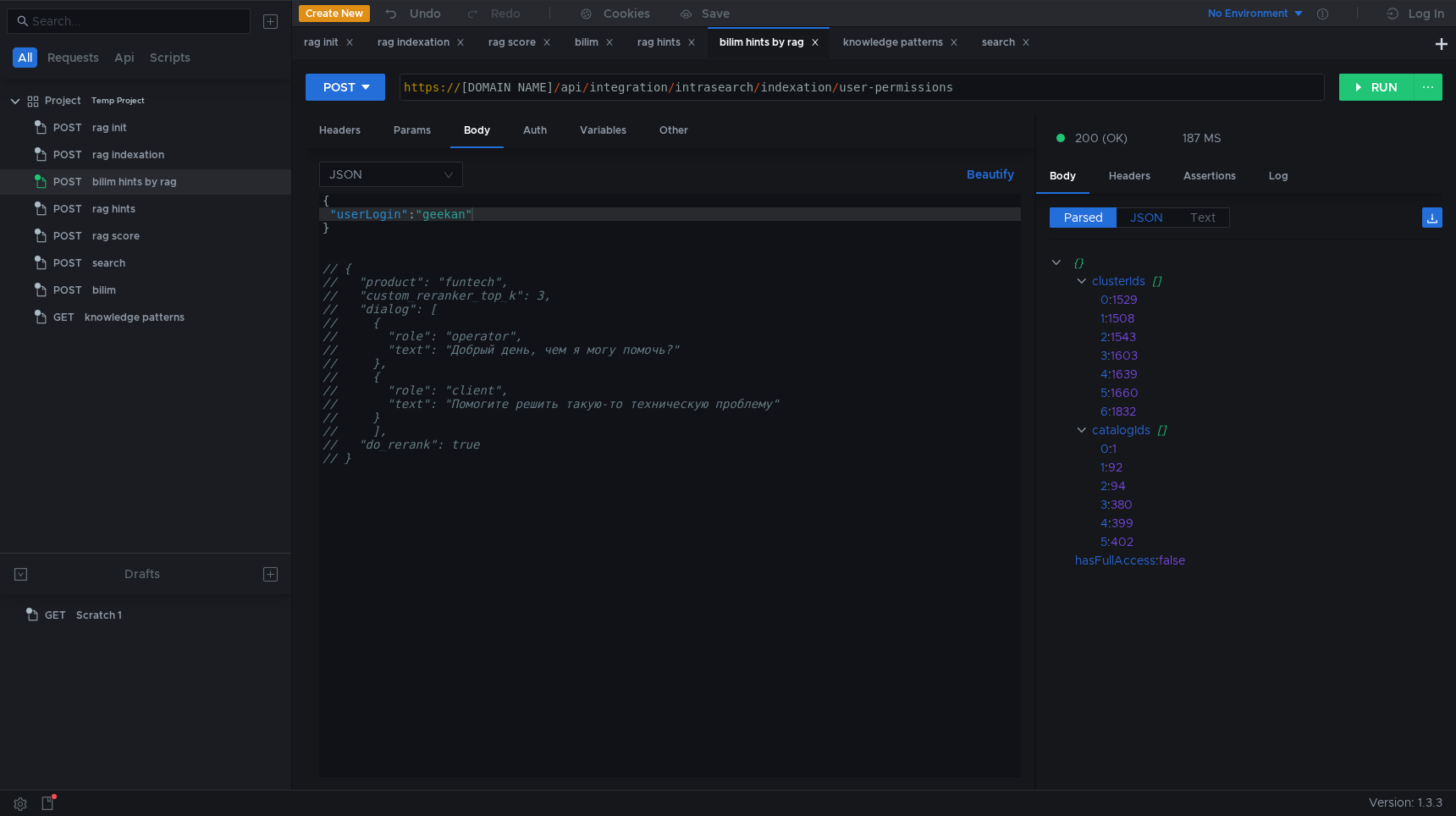
click at [1139, 218] on span "JSON" at bounding box center [1146, 217] width 33 height 15
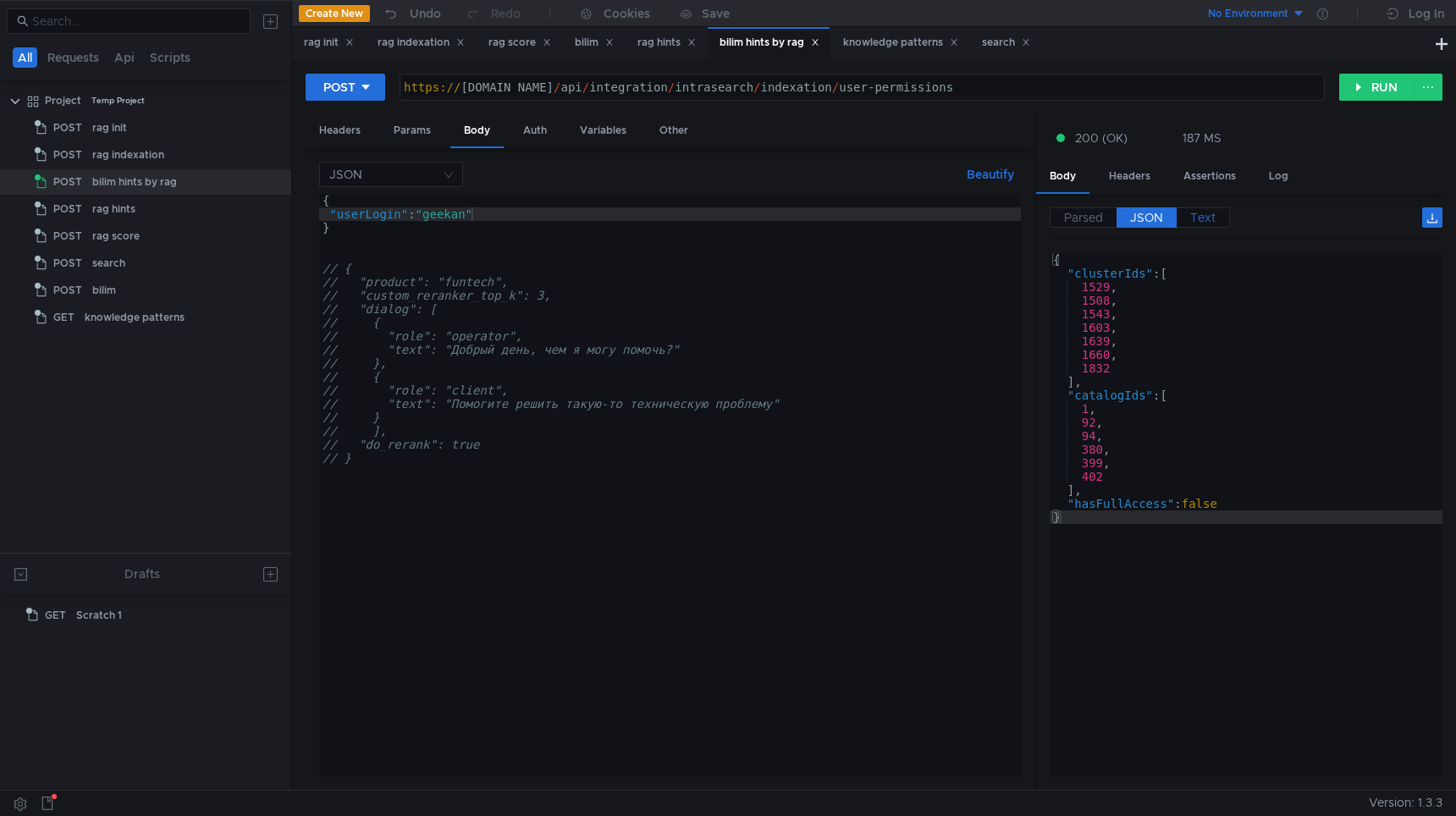
click at [1202, 220] on span "Text" at bounding box center [1202, 217] width 26 height 15
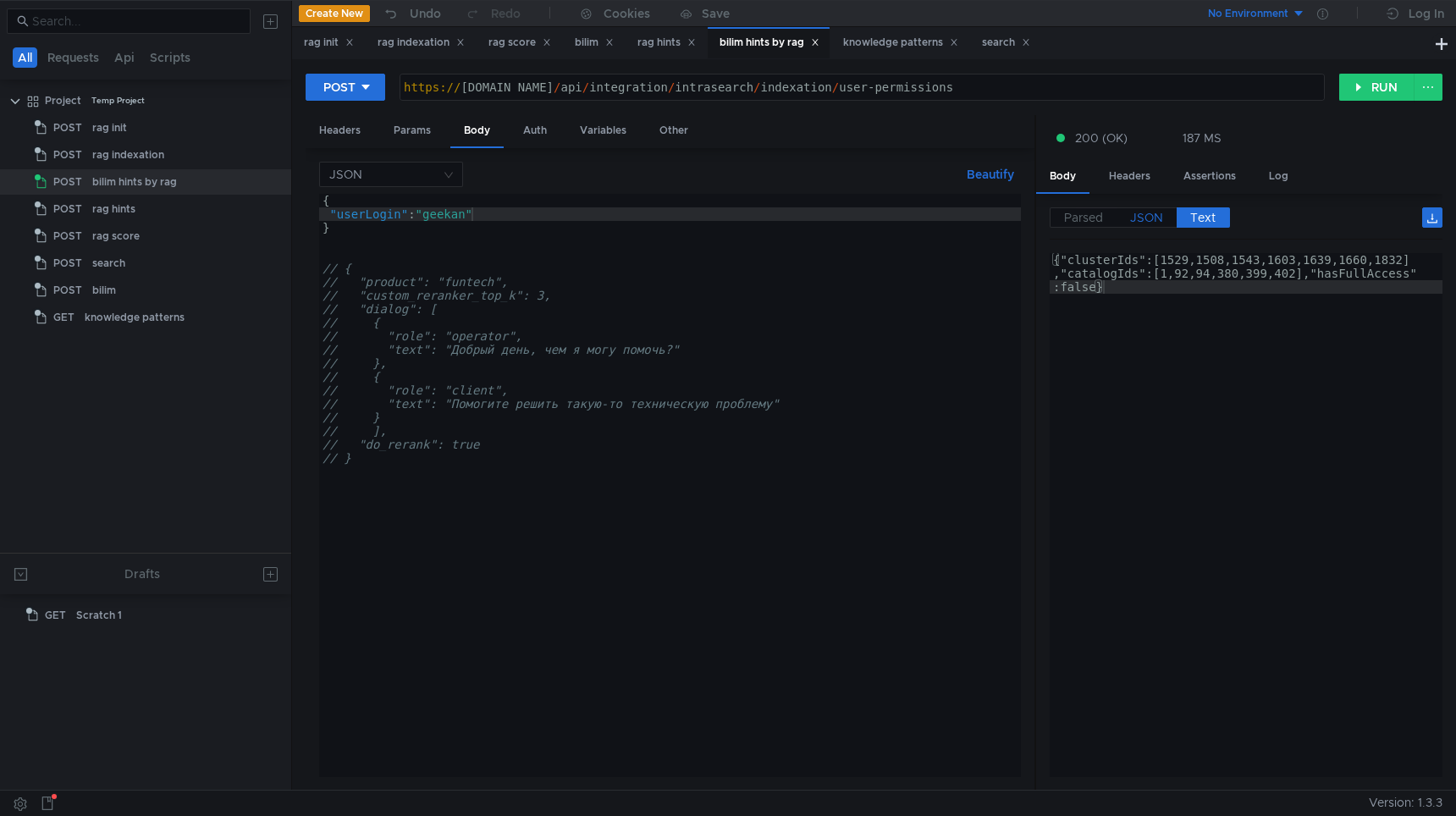
click at [1141, 222] on span "JSON" at bounding box center [1146, 217] width 33 height 15
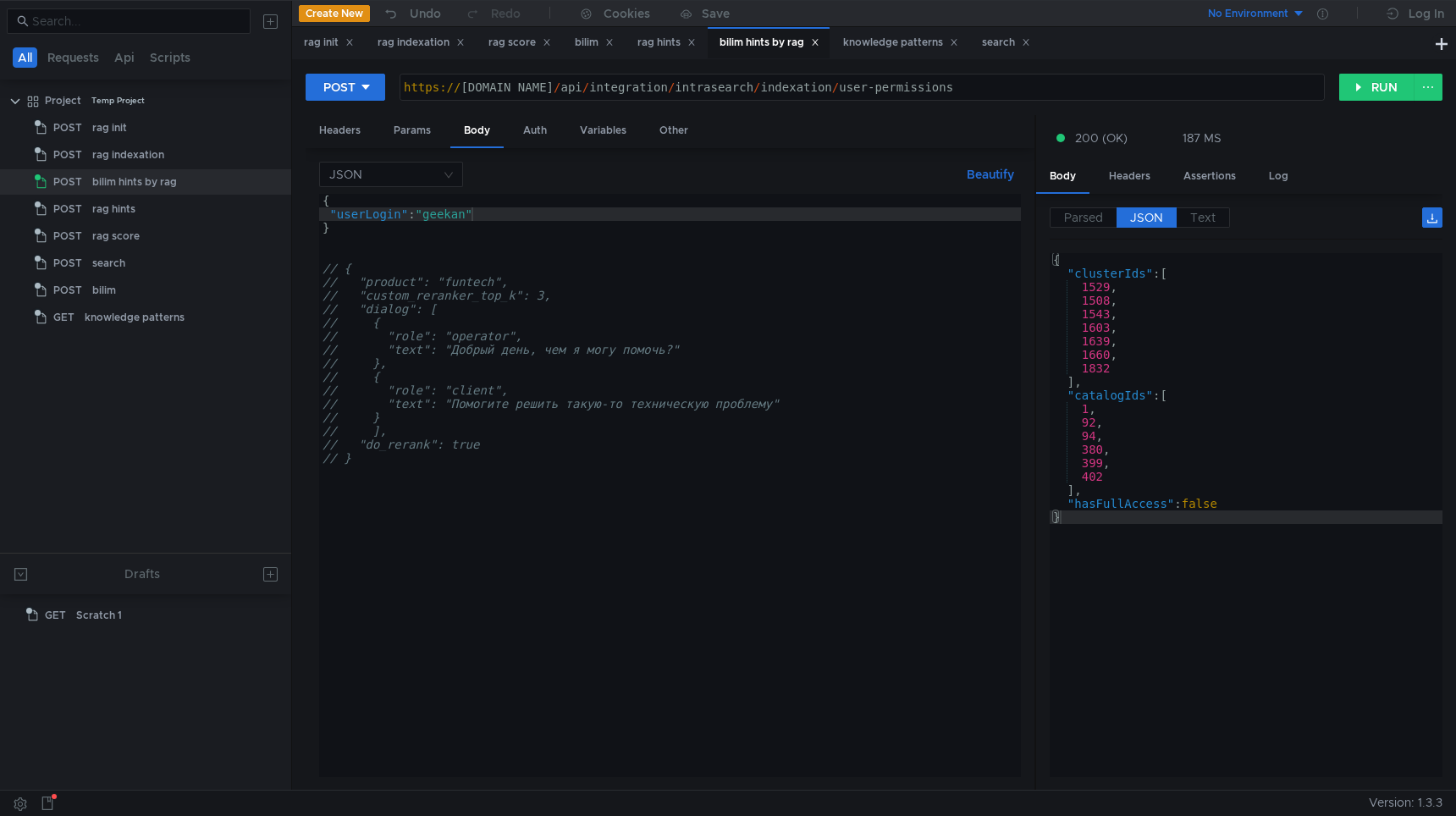
click at [446, 217] on div "{ "userLogin" : "geekan" } // { // "product": "funtech", // "custom_reranker_to…" at bounding box center [670, 499] width 702 height 610
click at [1378, 95] on button "RUN" at bounding box center [1377, 87] width 76 height 27
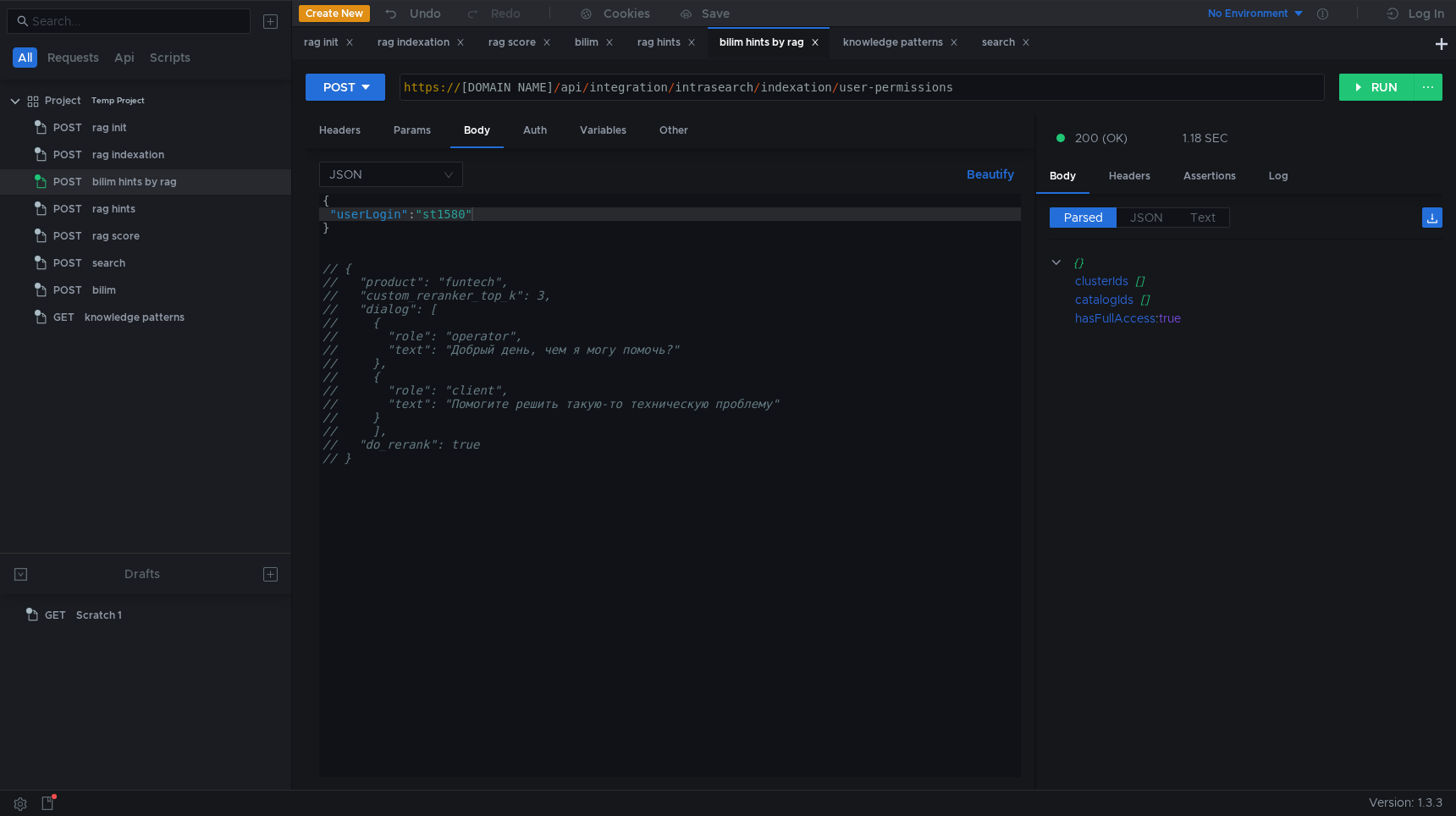
click at [446, 214] on div "{ "userLogin" : "st1580" } // { // "product": "funtech", // "custom_reranker_to…" at bounding box center [670, 499] width 702 height 610
click at [1389, 98] on button "RUN" at bounding box center [1377, 87] width 76 height 27
click at [457, 216] on div "{ "userLogin" : "shroom" } // { // "product": "funtech", // "custom_reranker_to…" at bounding box center [670, 499] width 702 height 610
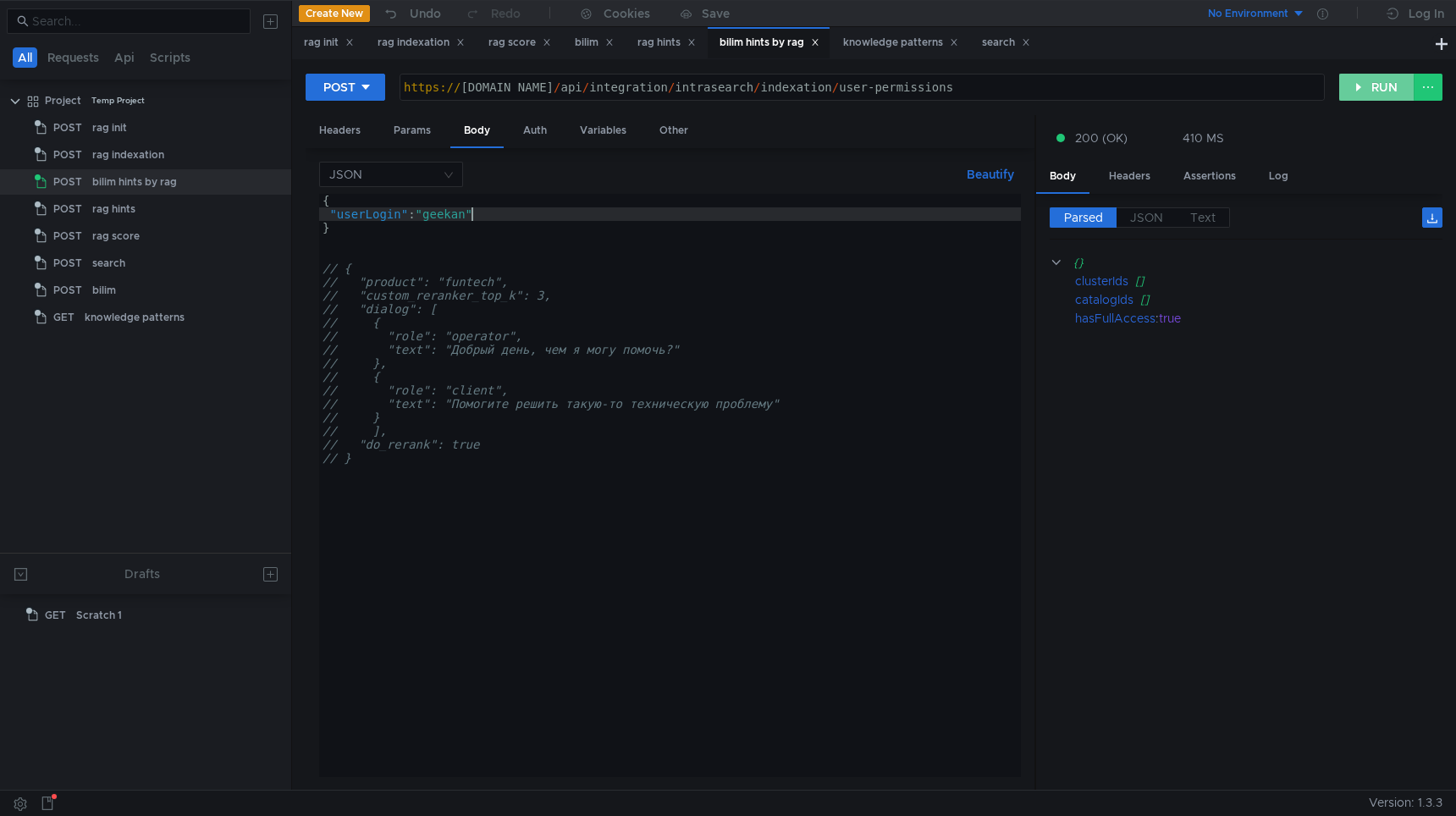
type textarea ""userLogin": "geekan""
click at [1352, 84] on button "RUN" at bounding box center [1377, 87] width 76 height 27
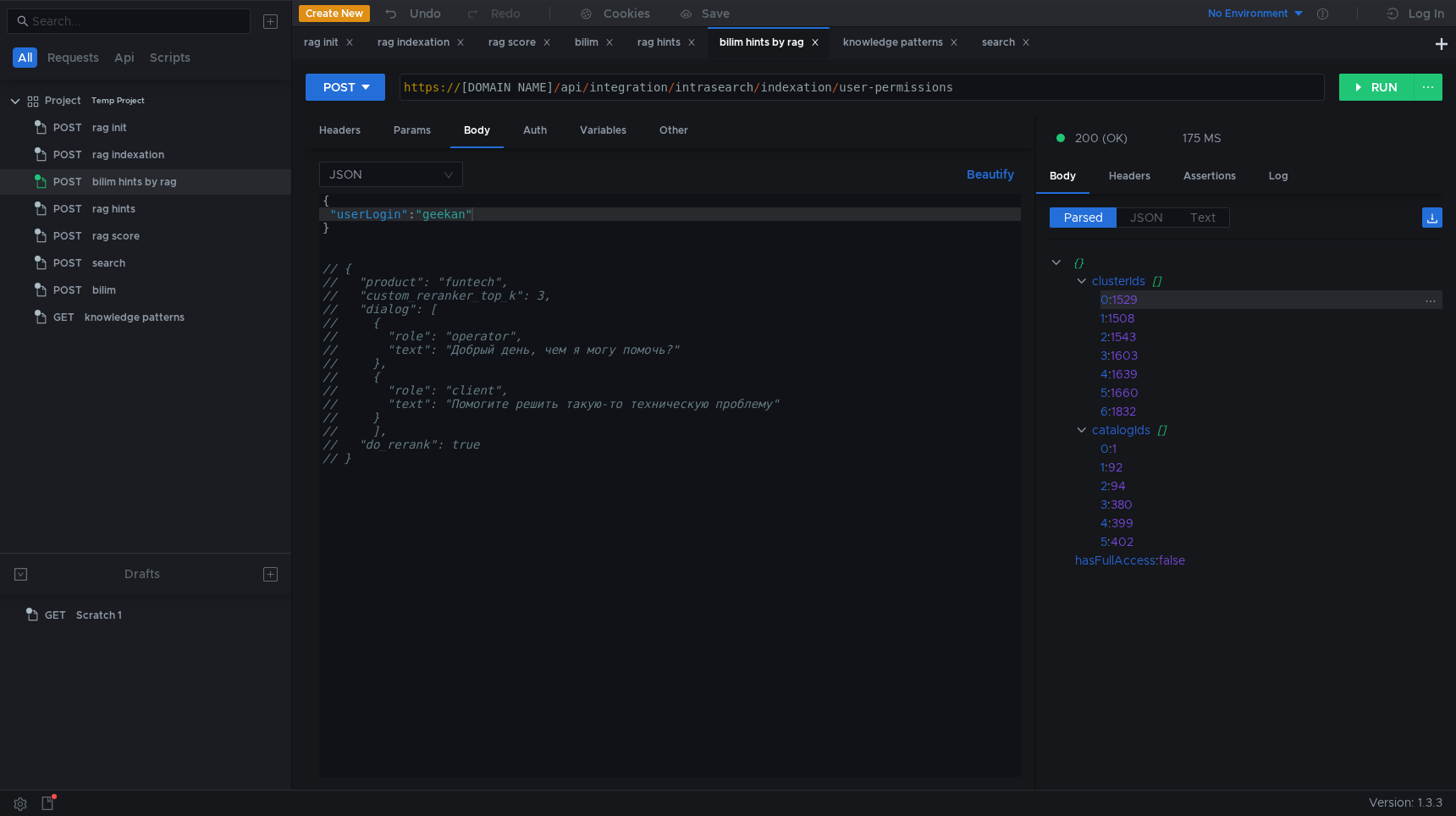
click at [1127, 297] on div "1529" at bounding box center [1265, 299] width 307 height 19
click at [1127, 322] on div "1508" at bounding box center [1264, 318] width 312 height 19
click at [1127, 355] on div "1603" at bounding box center [1265, 355] width 309 height 19
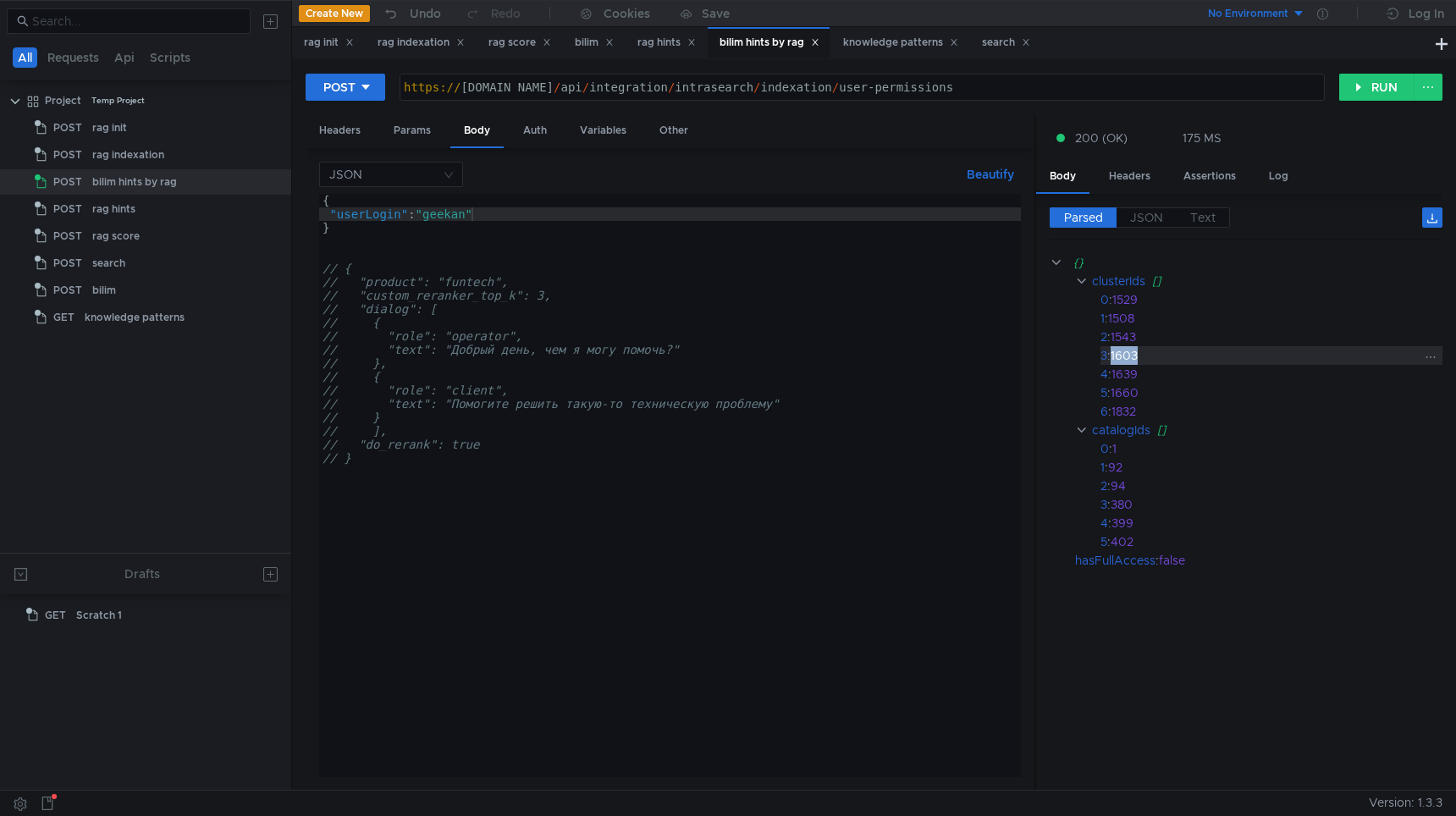
click at [1127, 355] on div "1603" at bounding box center [1265, 355] width 309 height 19
click at [1125, 384] on div "1660" at bounding box center [1265, 393] width 309 height 19
click at [1124, 410] on div "1832" at bounding box center [1265, 411] width 308 height 19
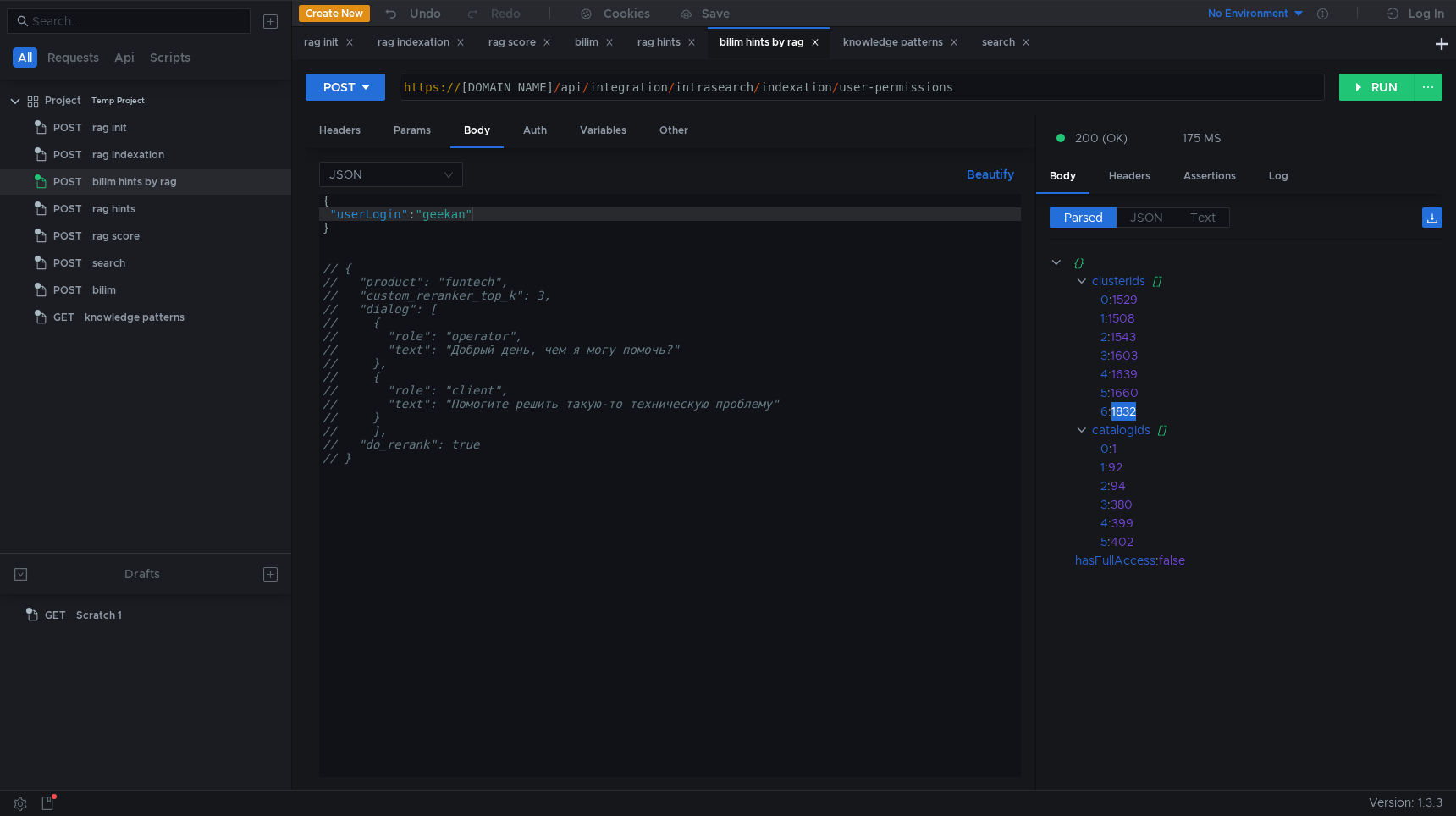
scroll to position [0, 10]
click at [1359, 86] on button "RUN" at bounding box center [1377, 87] width 76 height 27
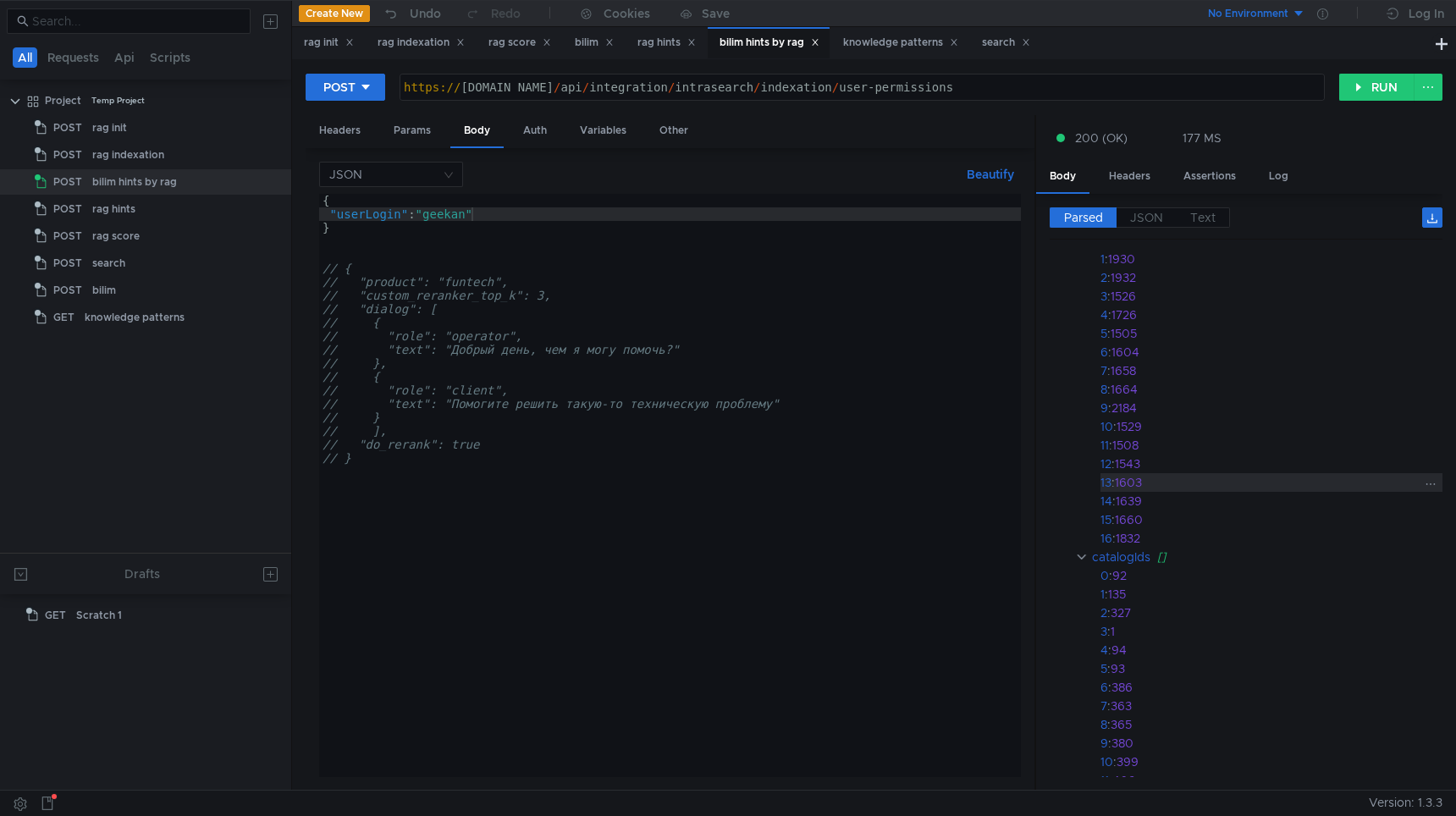
scroll to position [0, 0]
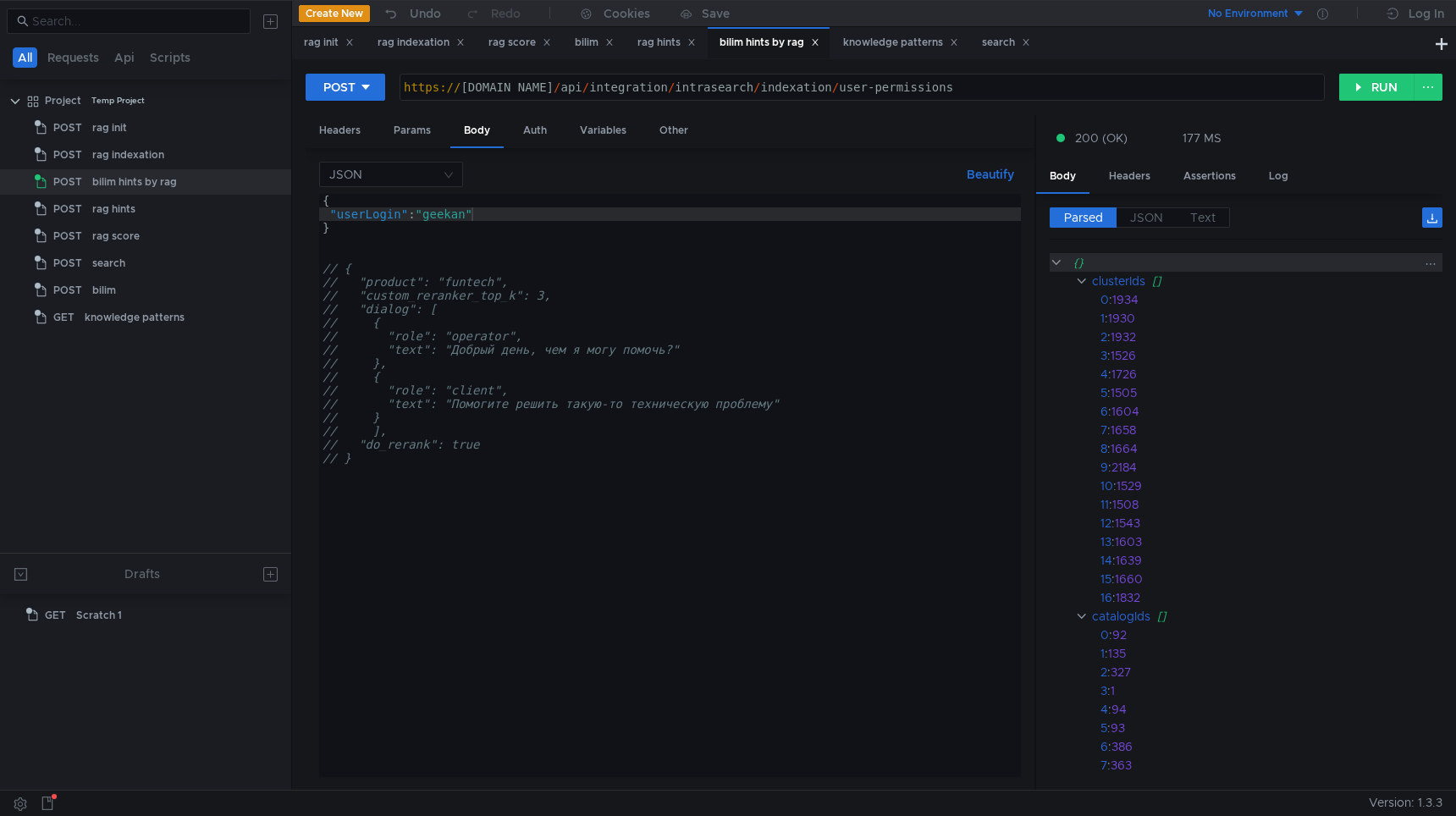
click at [1061, 262] on clr-icon at bounding box center [1055, 262] width 12 height 13
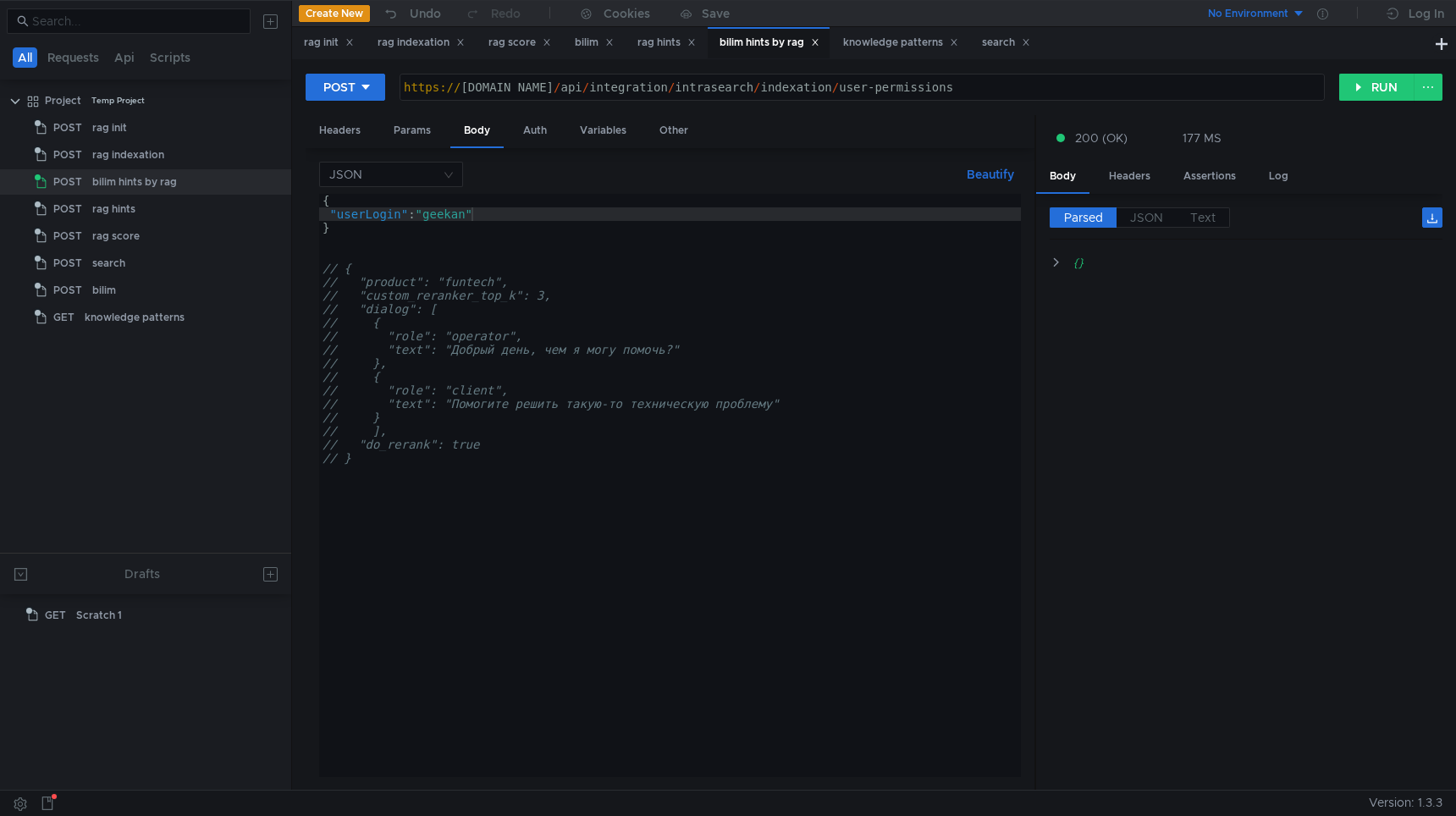
click at [1200, 198] on div "Parsed JSON Text {}" at bounding box center [1239, 493] width 406 height 597
click at [1200, 218] on span "Text" at bounding box center [1202, 217] width 26 height 15
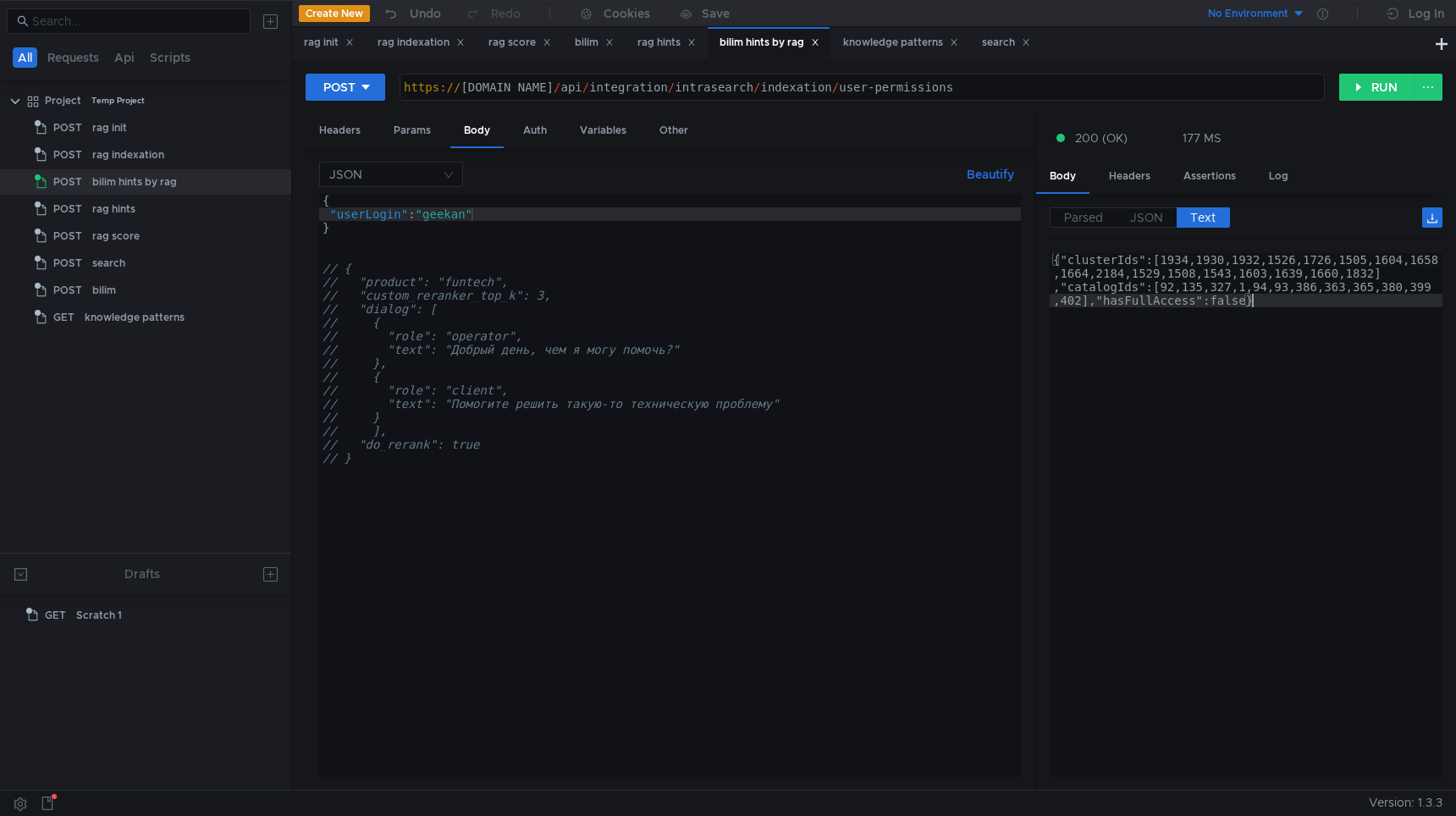
type textarea "{"clusterIds":[1934,1930,1932,1526,1726,1505,1604,1658,1664,2184,1529,1508,1543…"
click at [1238, 366] on div "{"clusterIds":[1934,1930,1932,1526,1726,1505,1604,1658 ,1664,2184,1529,1508,154…" at bounding box center [1245, 569] width 393 height 632
click at [1264, 306] on div "{"clusterIds":[1934,1930,1932,1526,1726,1505,1604,1658 ,1664,2184,1529,1508,154…" at bounding box center [1245, 569] width 393 height 632
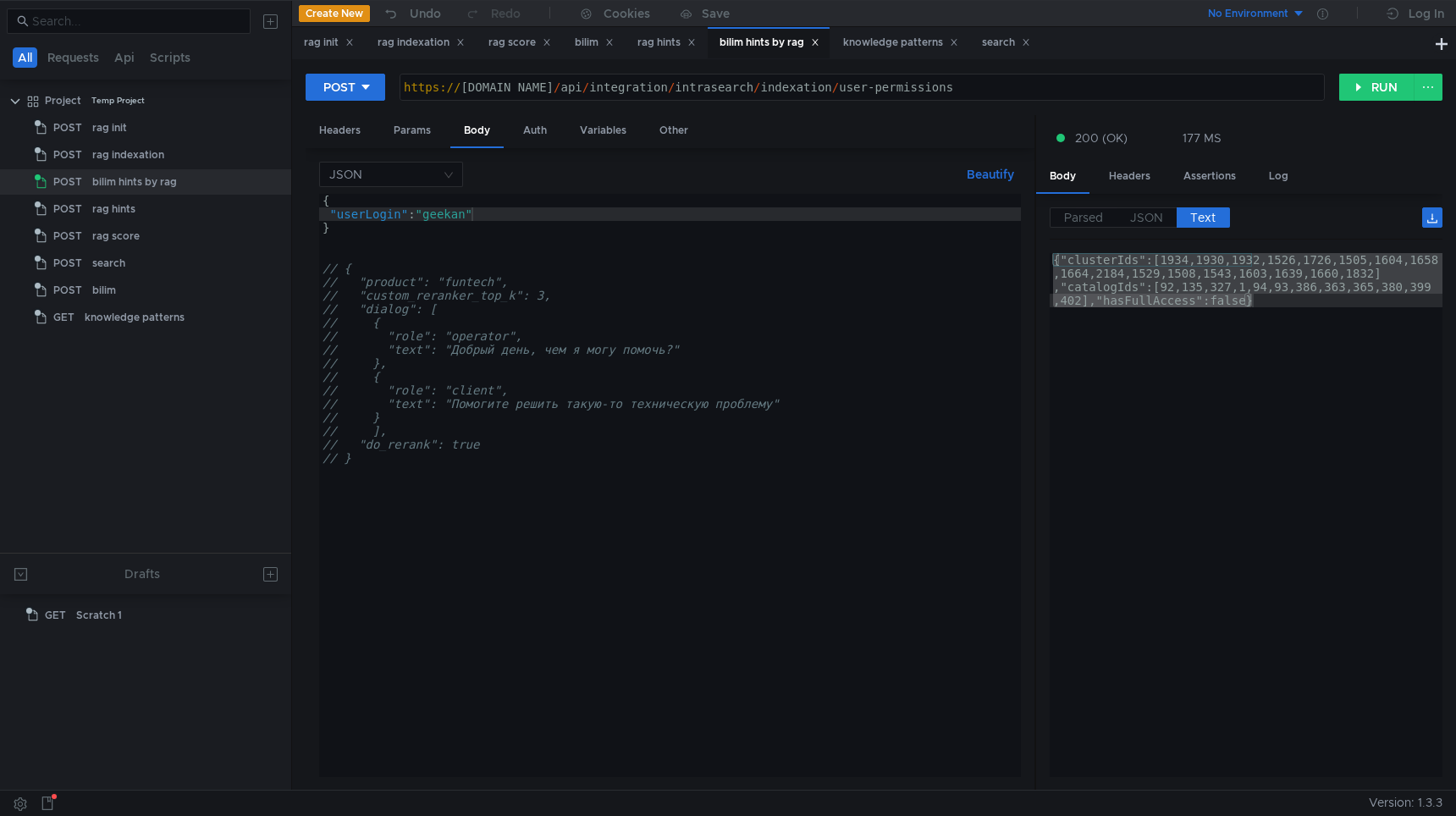
scroll to position [0, 10]
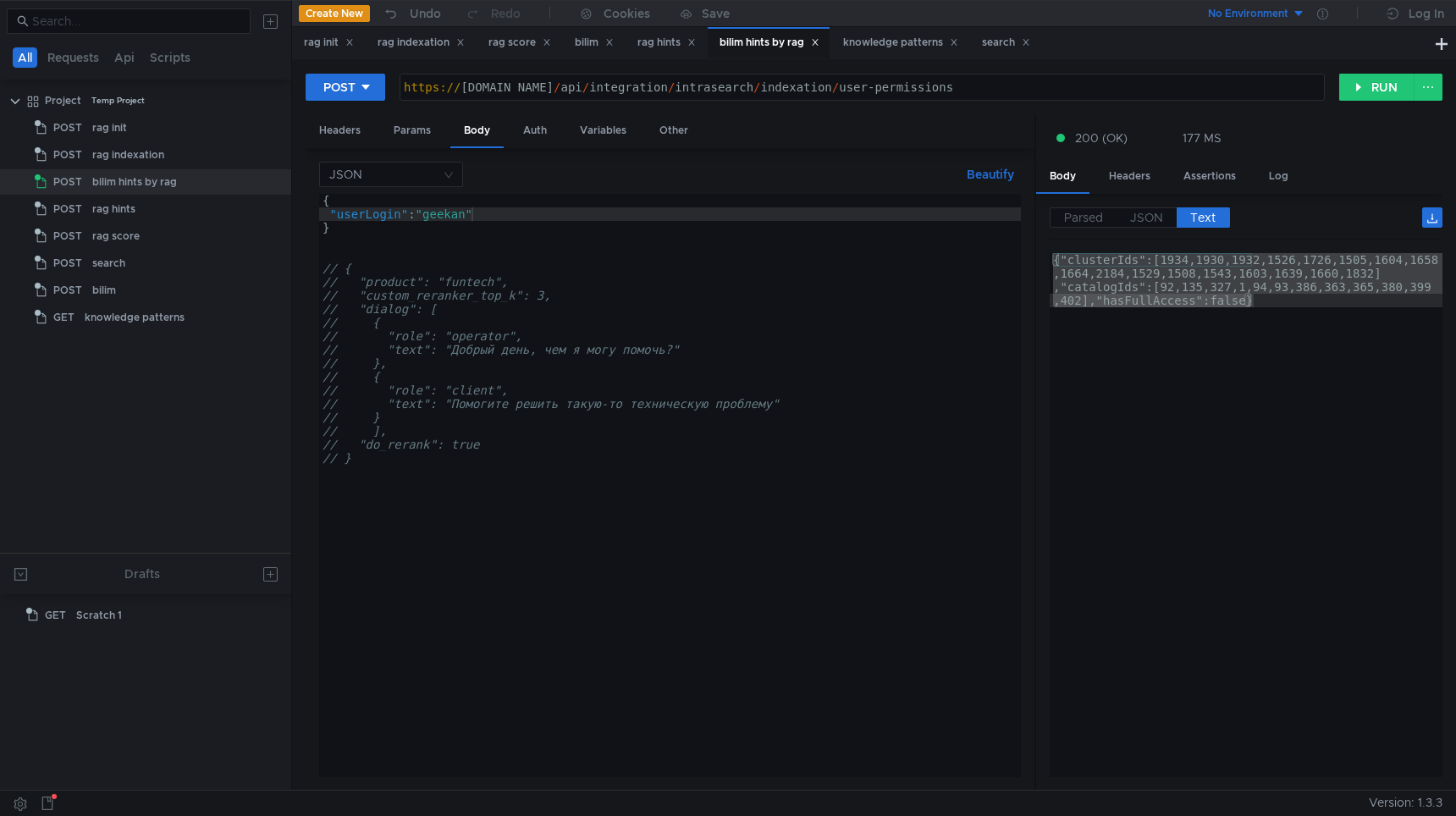
scroll to position [0, 10]
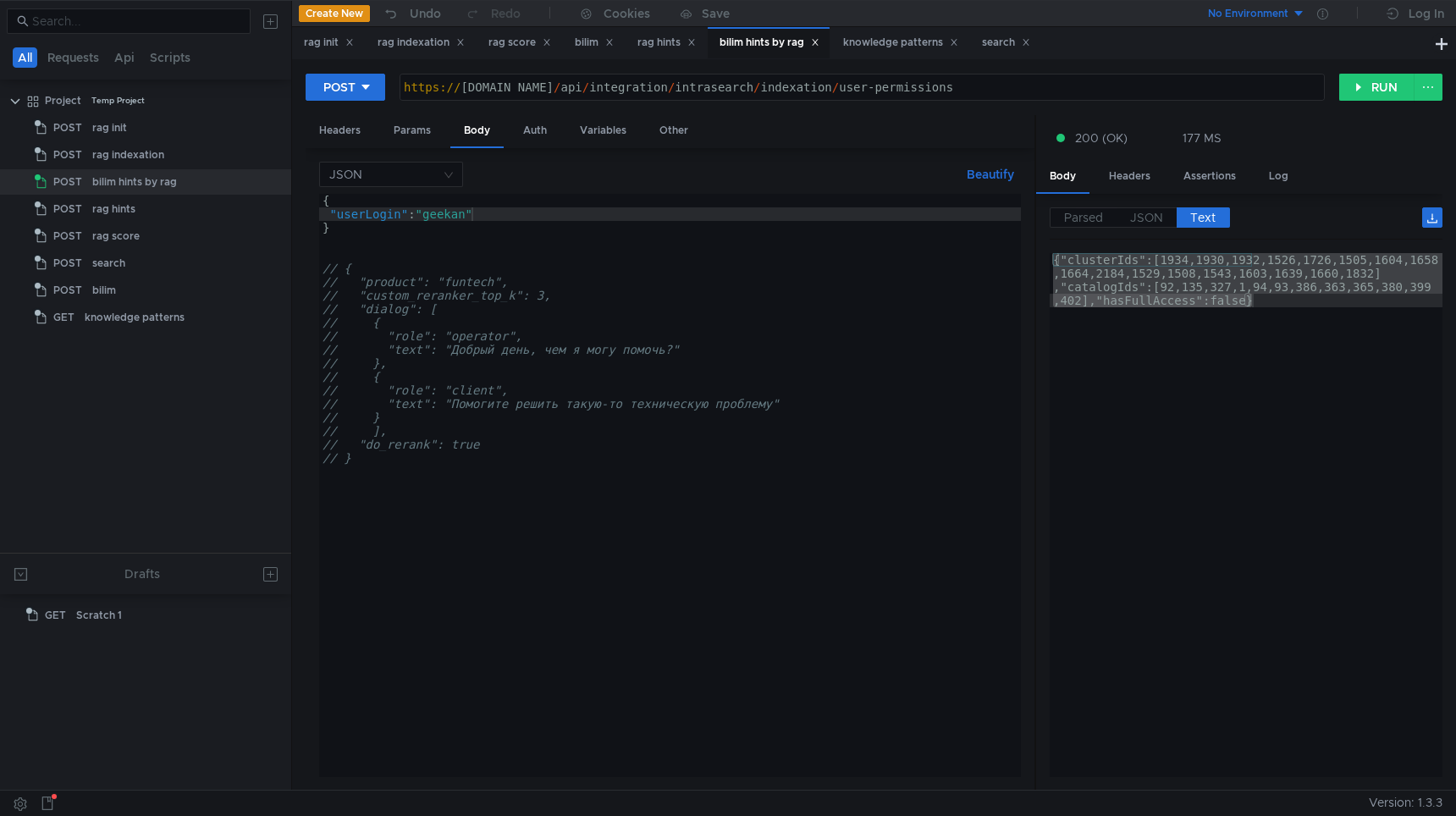
scroll to position [0, 10]
